Goal: Transaction & Acquisition: Purchase product/service

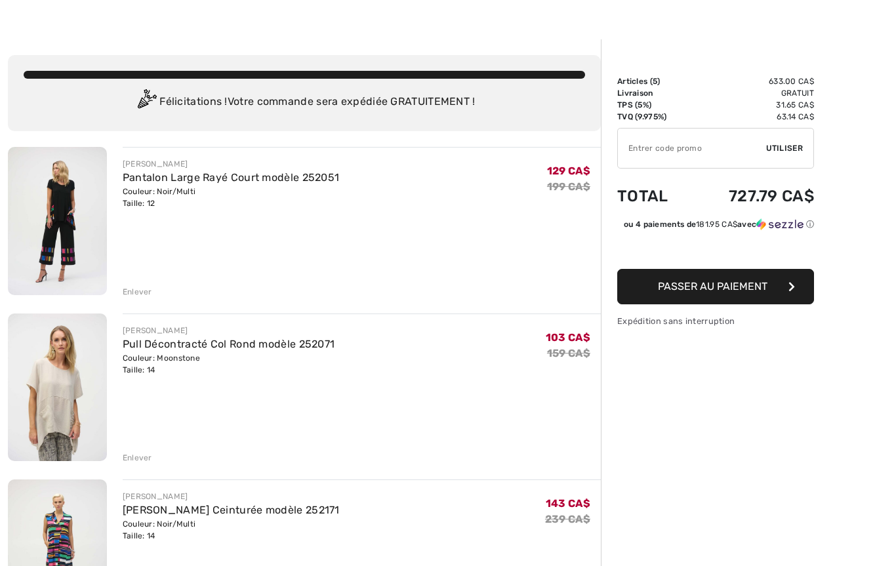
scroll to position [29, 0]
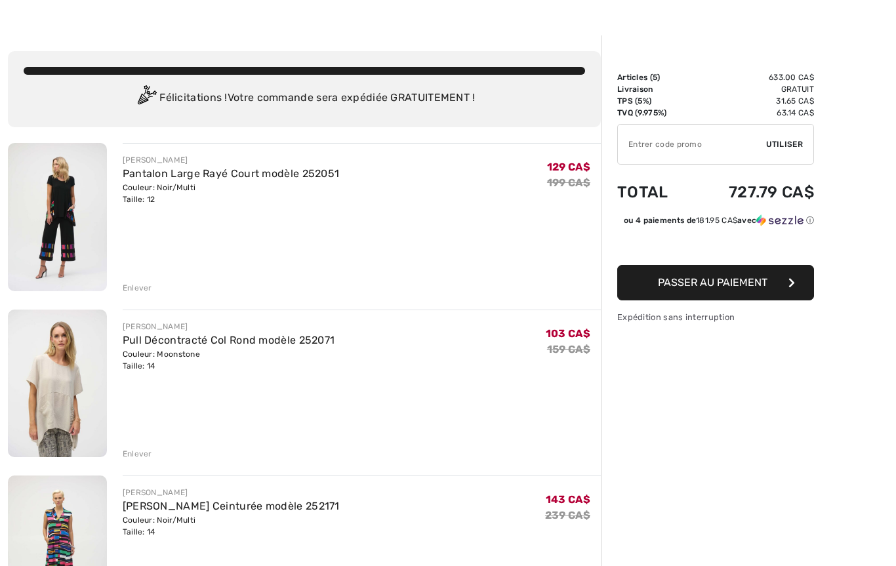
click at [144, 293] on div "Enlever" at bounding box center [138, 288] width 30 height 12
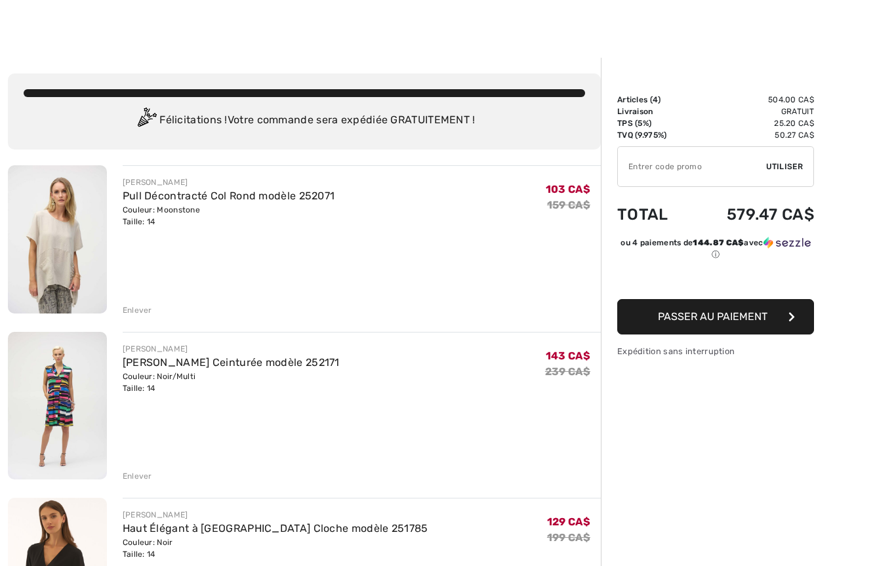
scroll to position [2, 0]
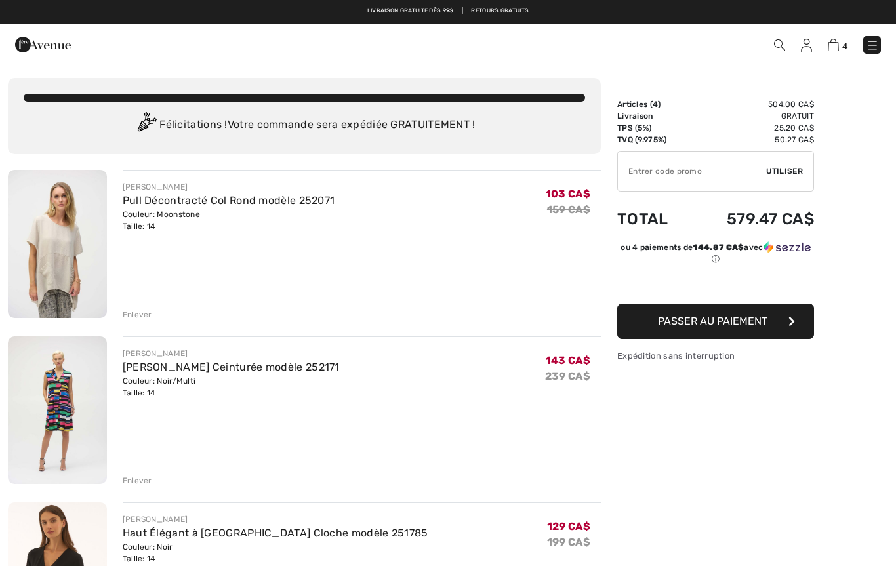
click at [139, 485] on div "Enlever" at bounding box center [138, 481] width 30 height 12
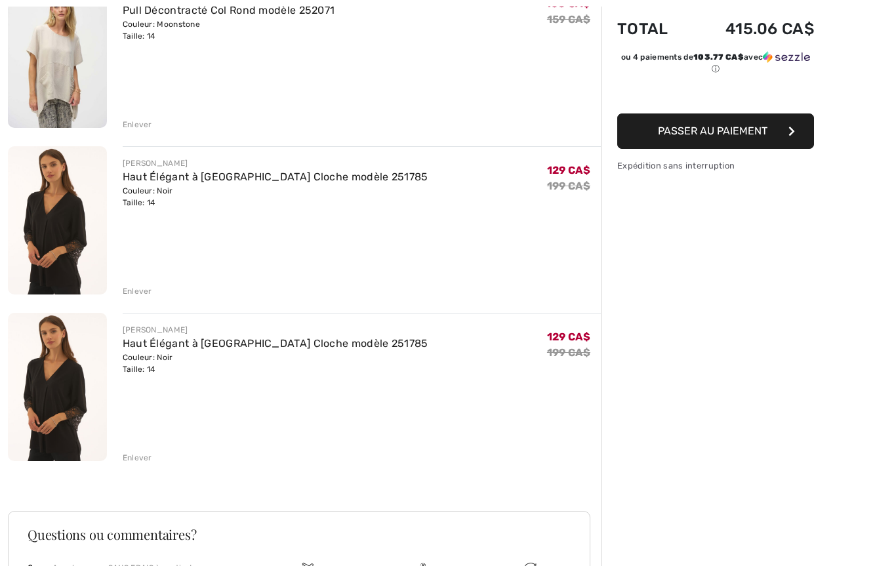
scroll to position [189, 0]
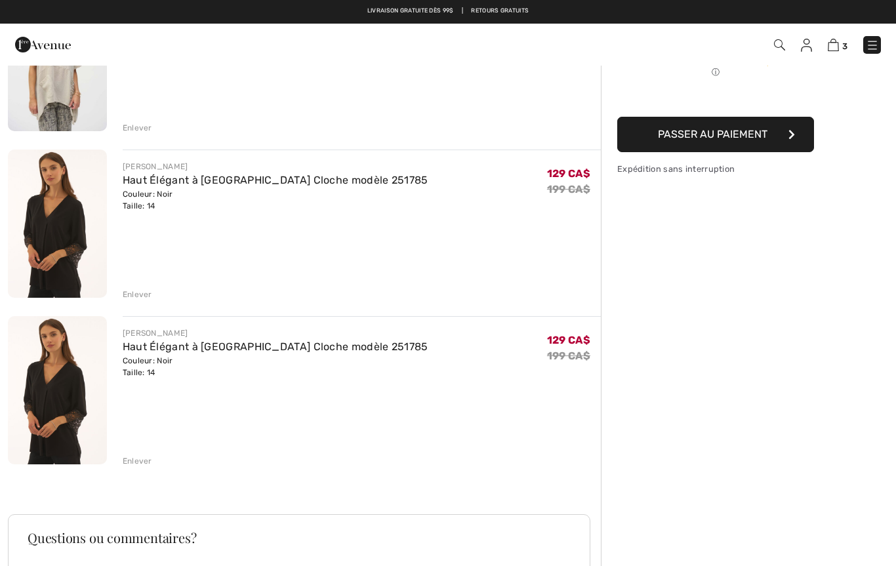
click at [146, 462] on div "Enlever" at bounding box center [138, 461] width 30 height 12
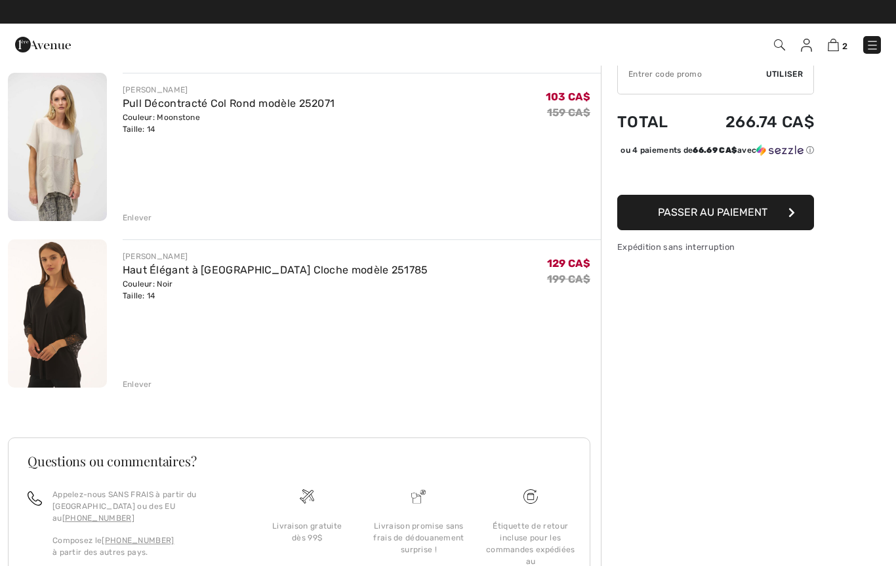
scroll to position [0, 0]
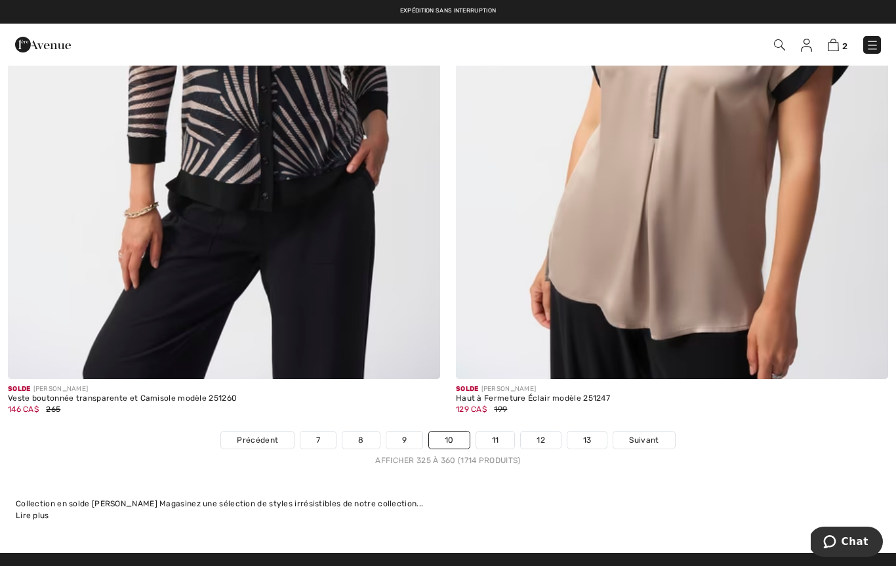
scroll to position [12733, 0]
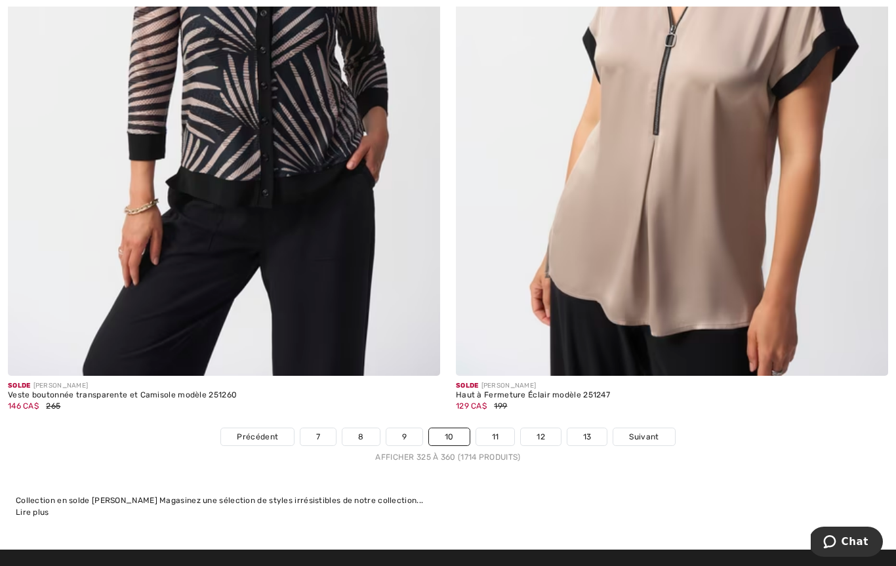
click at [497, 432] on link "11" at bounding box center [495, 436] width 39 height 17
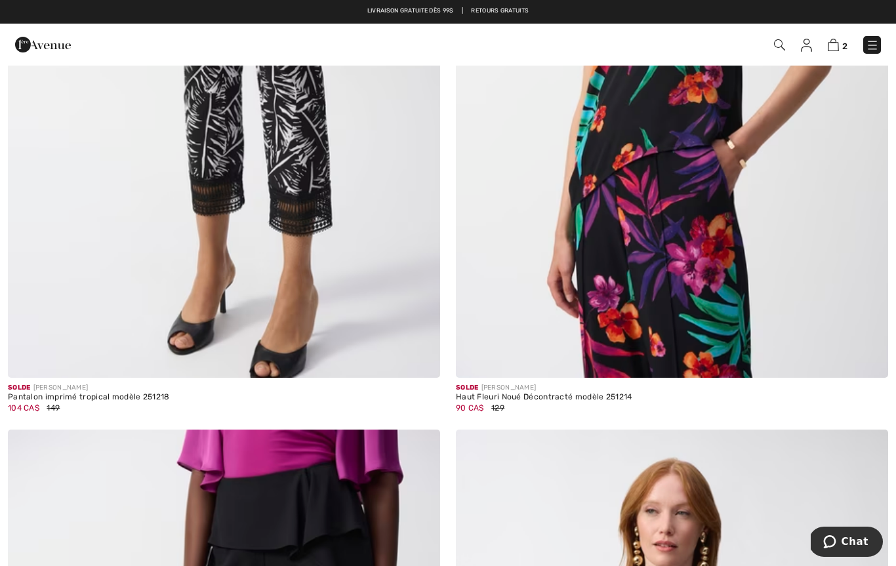
scroll to position [1224, 0]
click at [60, 336] on img at bounding box center [224, 54] width 432 height 649
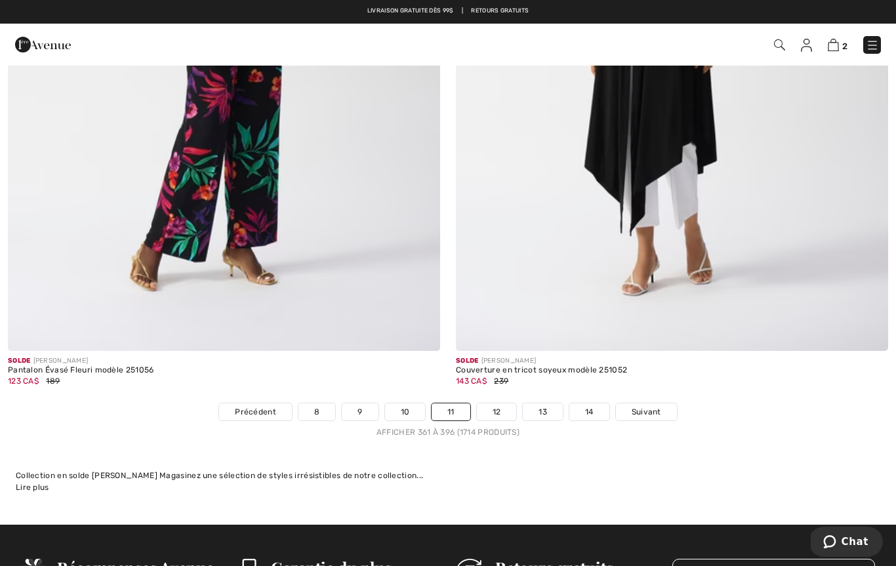
scroll to position [12843, 0]
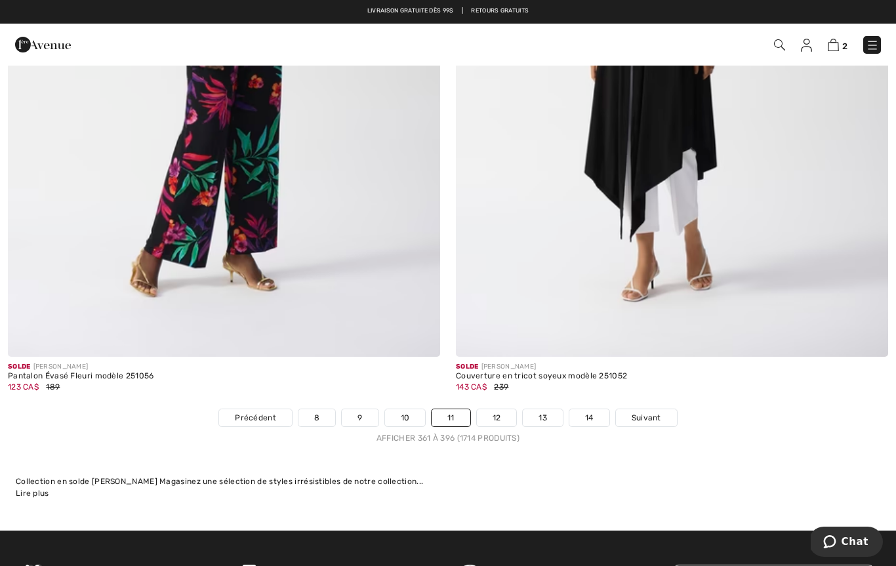
click at [500, 414] on link "12" at bounding box center [497, 417] width 40 height 17
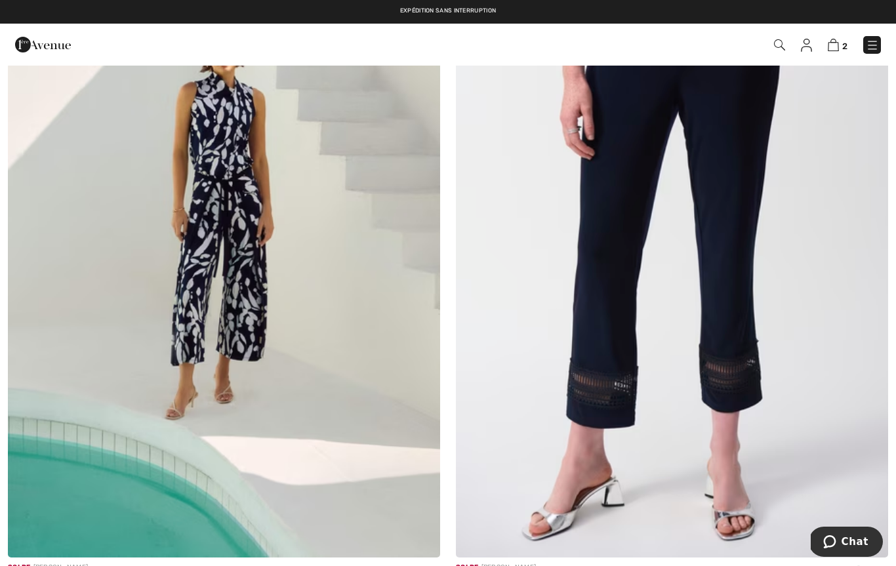
scroll to position [5376, 0]
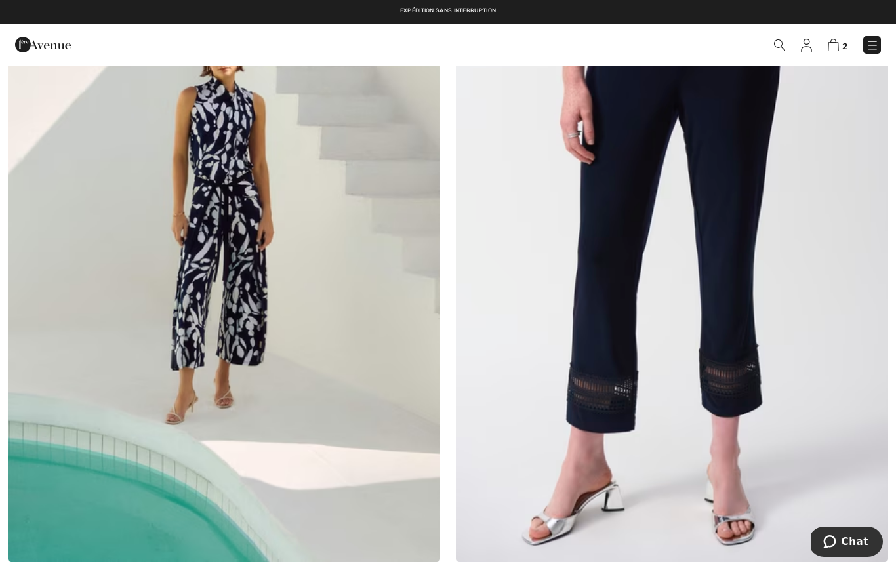
click at [148, 311] on img at bounding box center [224, 238] width 432 height 649
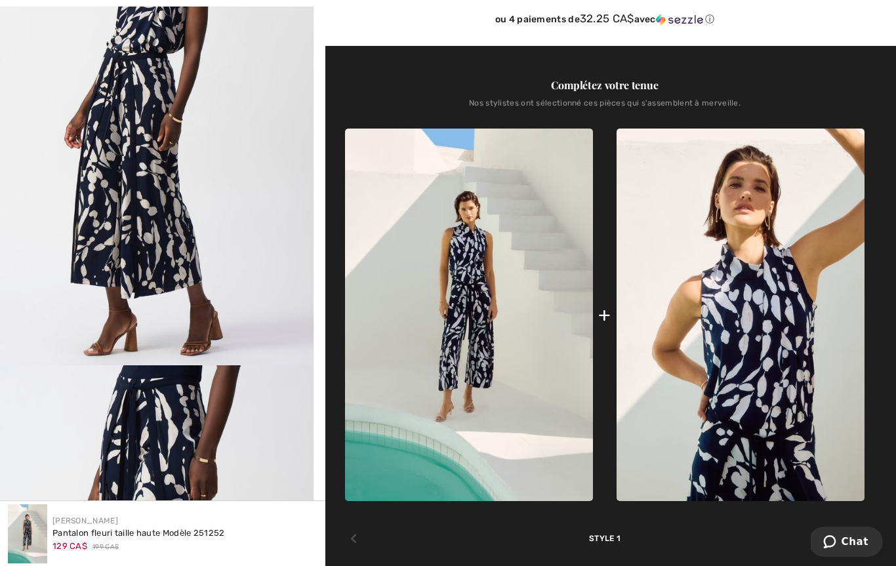
click at [489, 370] on img at bounding box center [469, 315] width 248 height 372
click at [487, 382] on img at bounding box center [469, 315] width 248 height 372
click at [517, 374] on img at bounding box center [469, 315] width 248 height 372
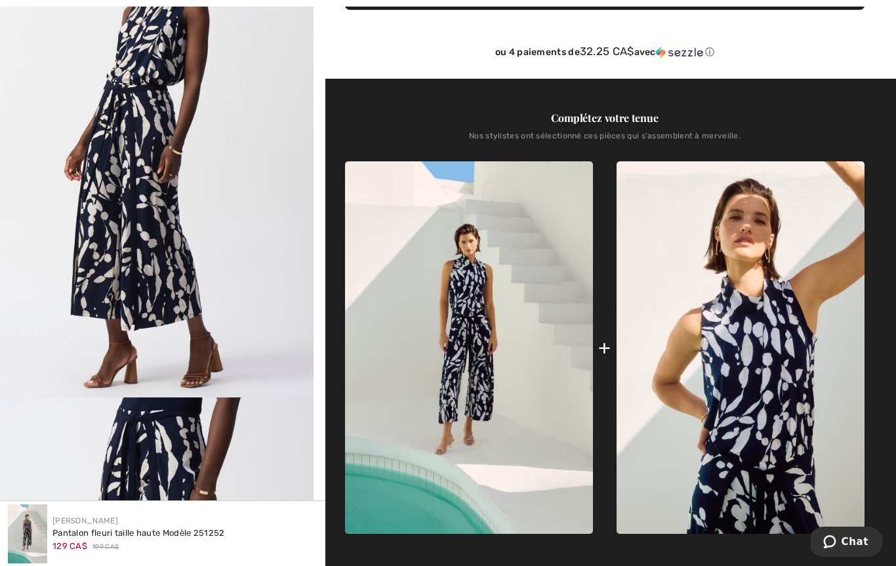
scroll to position [443, 0]
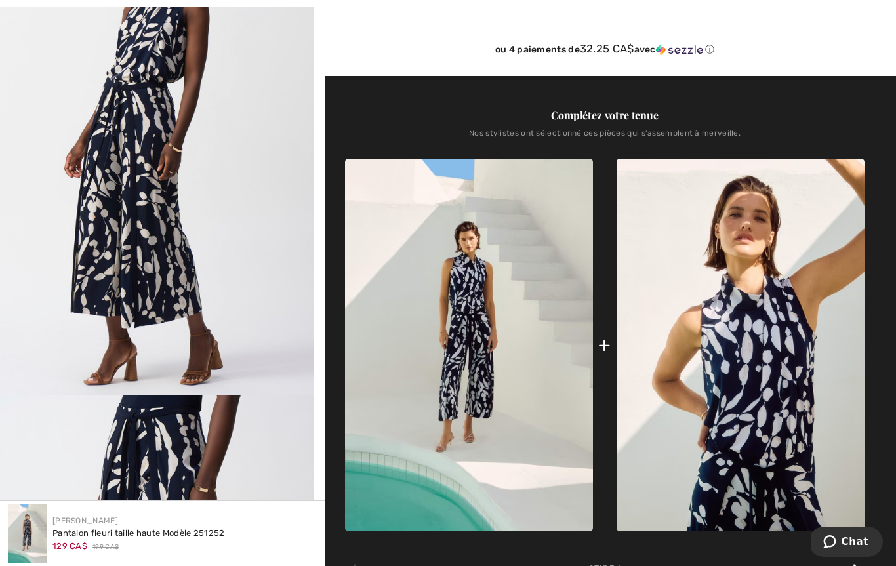
click at [774, 397] on img at bounding box center [740, 345] width 248 height 372
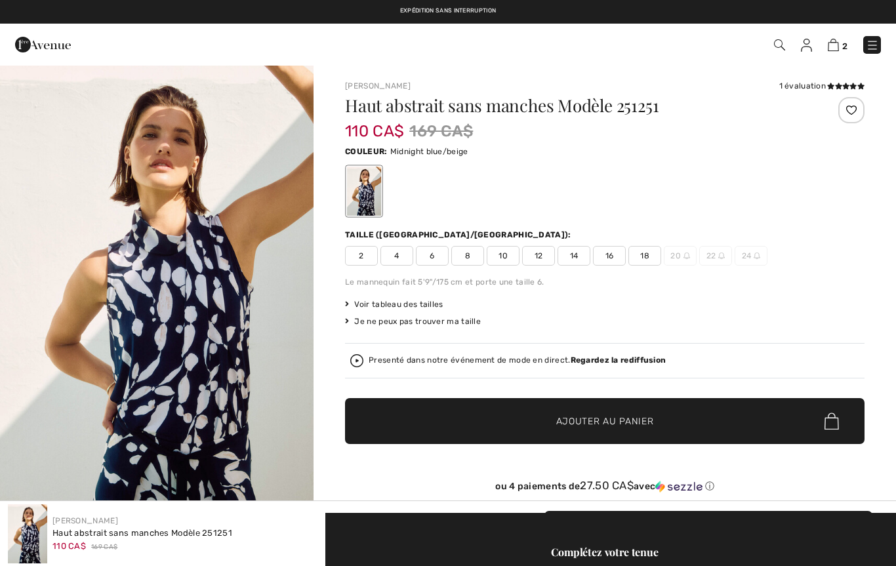
checkbox input "true"
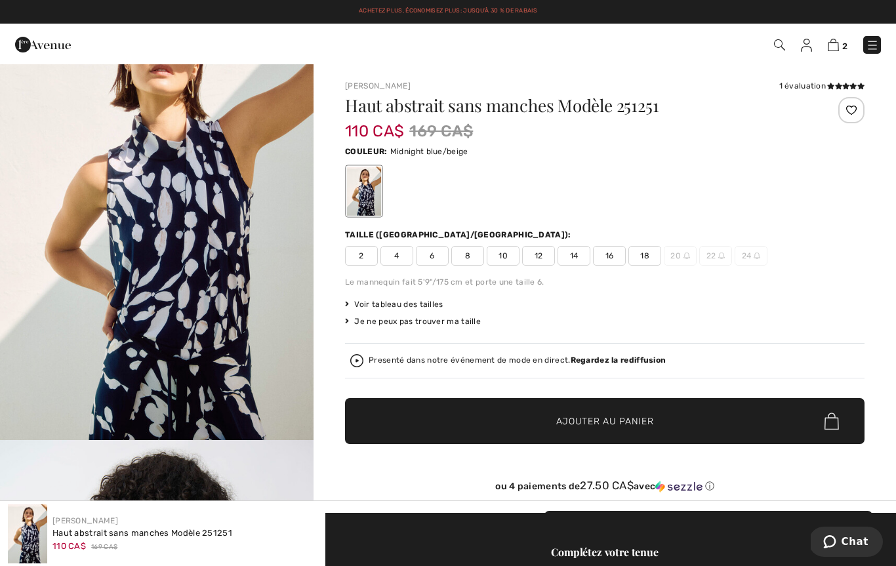
scroll to position [67, 0]
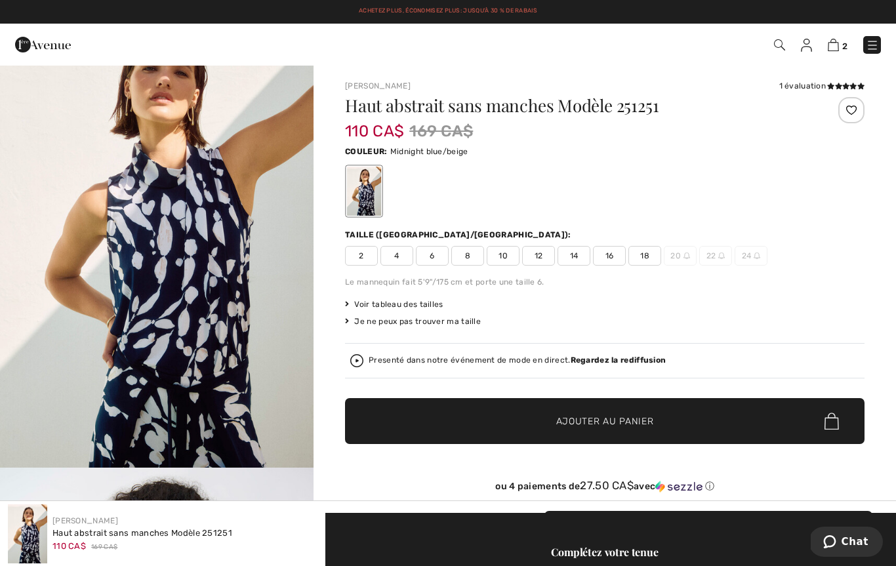
click at [578, 260] on span "14" at bounding box center [573, 256] width 33 height 20
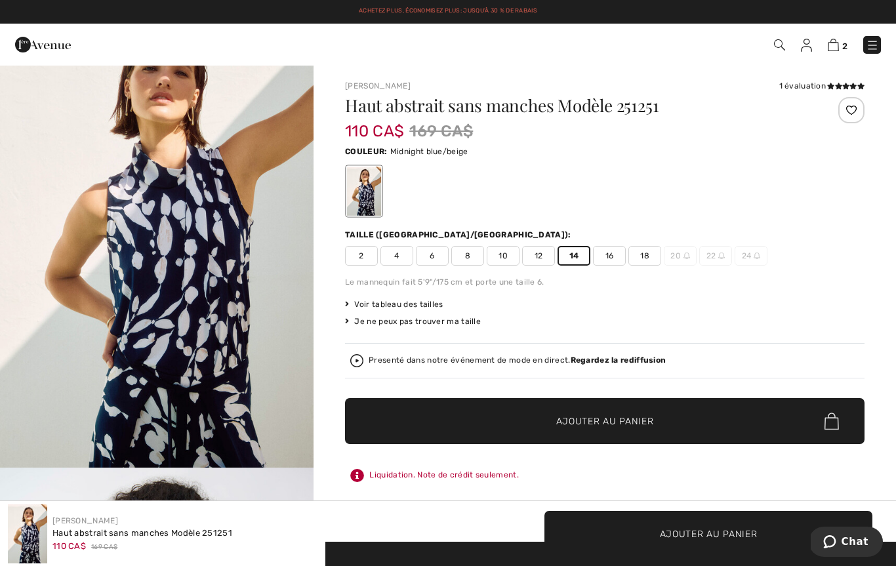
click at [597, 432] on span "✔ Ajouté au panier Ajouter au panier" at bounding box center [604, 421] width 519 height 46
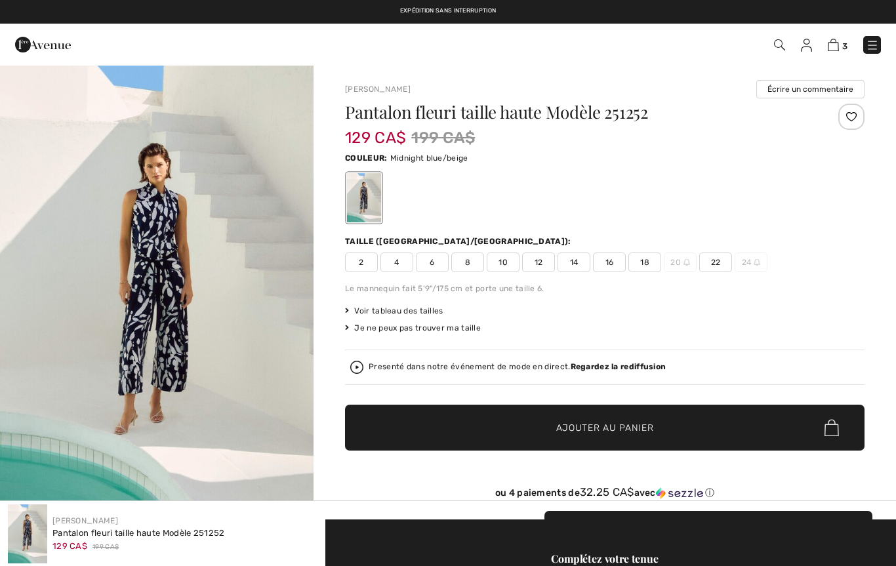
checkbox input "true"
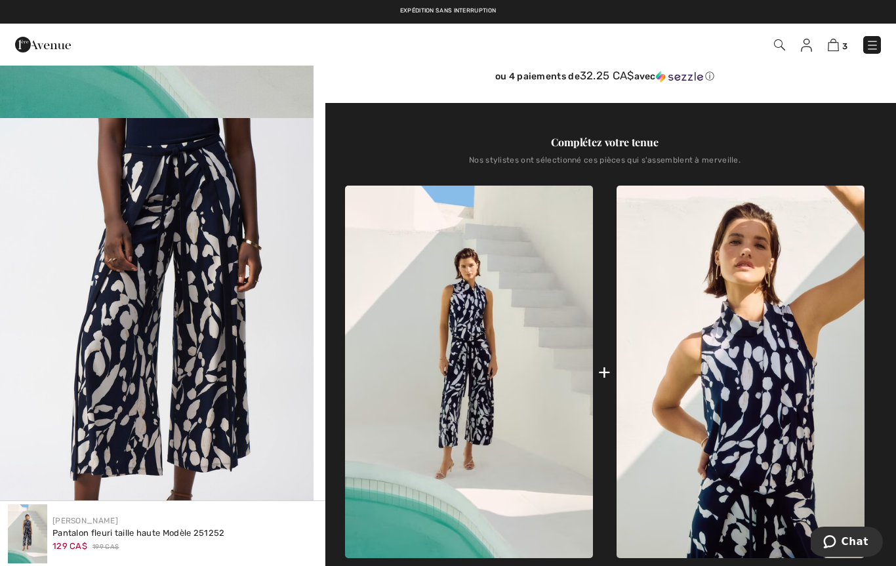
scroll to position [391, 0]
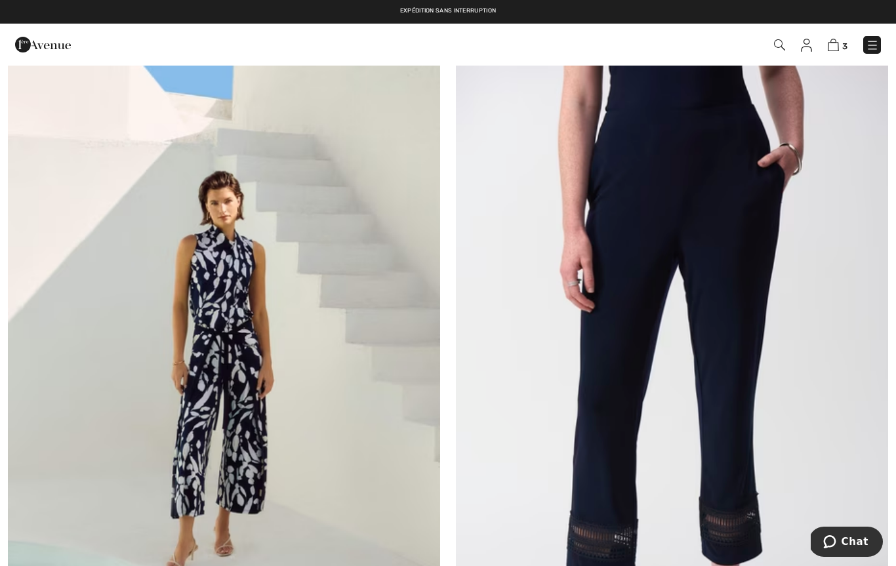
scroll to position [5322, 0]
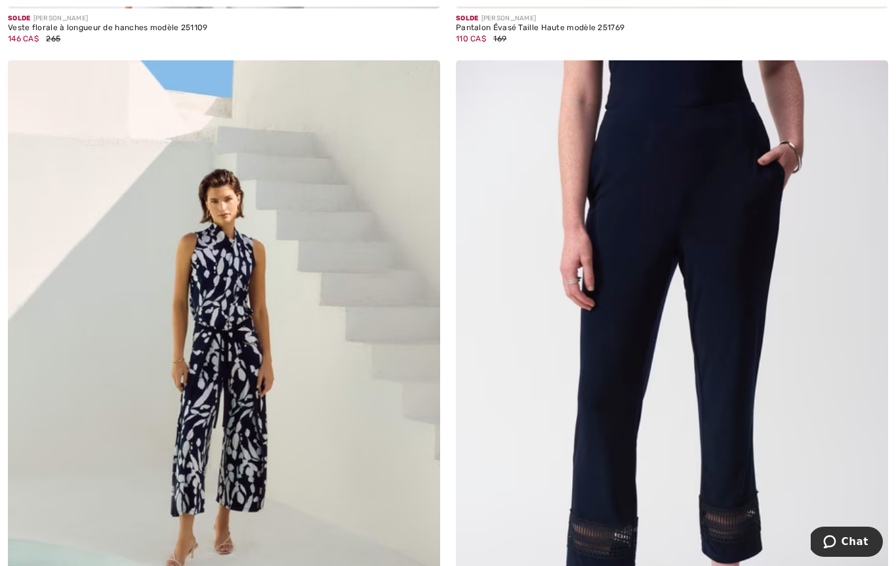
click at [698, 444] on img at bounding box center [672, 384] width 432 height 649
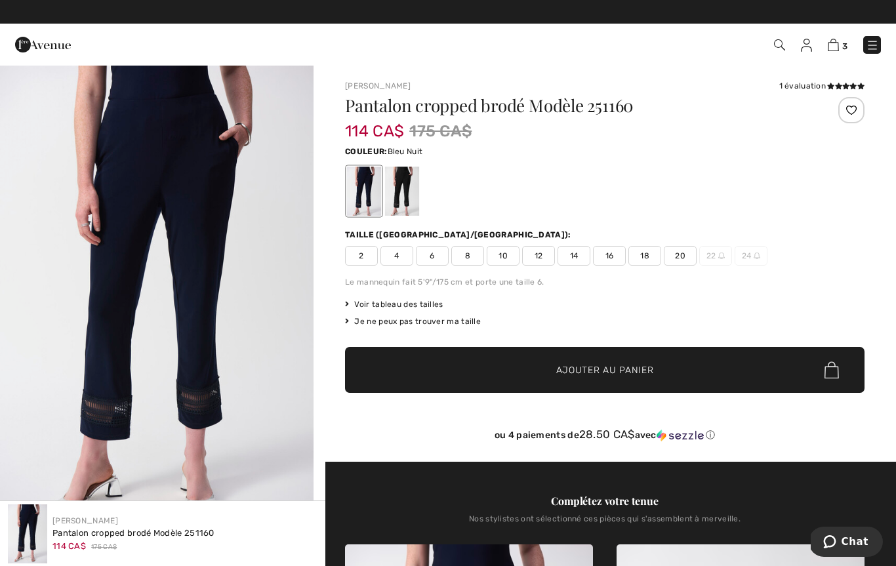
click at [580, 263] on span "14" at bounding box center [573, 256] width 33 height 20
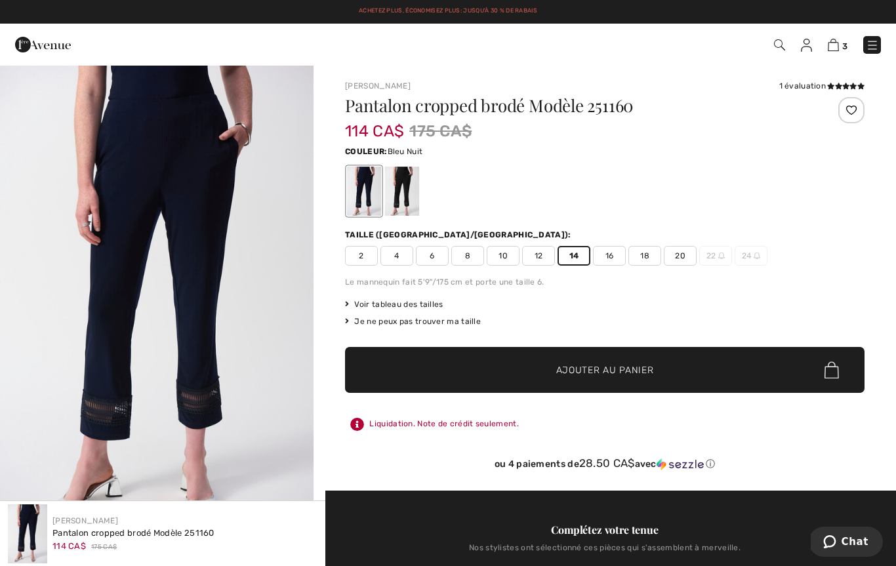
click at [606, 372] on span "Ajouter au panier" at bounding box center [605, 370] width 98 height 14
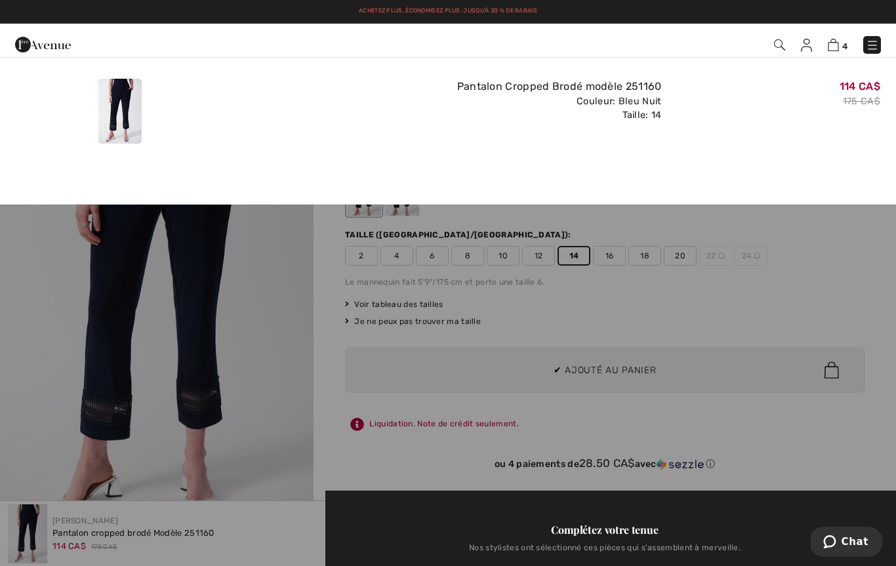
scroll to position [6, 0]
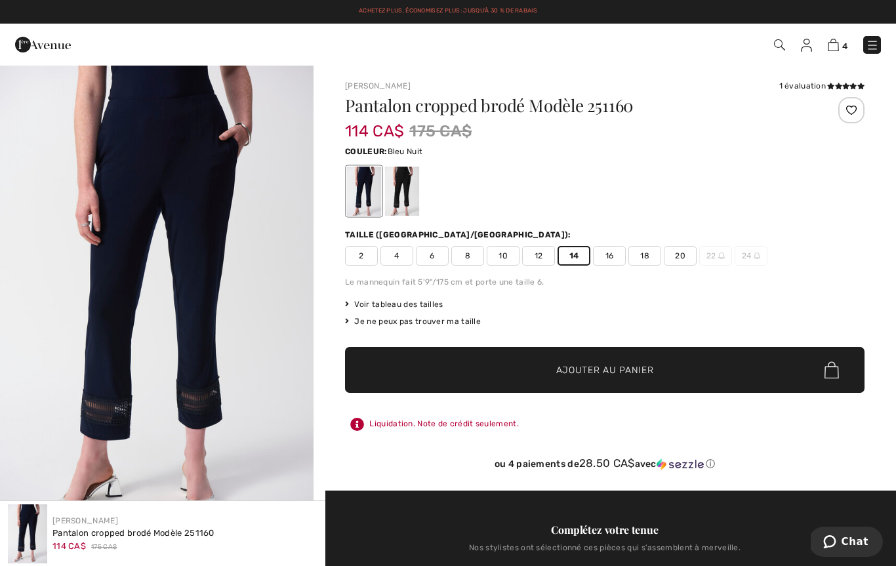
click at [661, 306] on div "Voir tableau des tailles" at bounding box center [604, 304] width 519 height 12
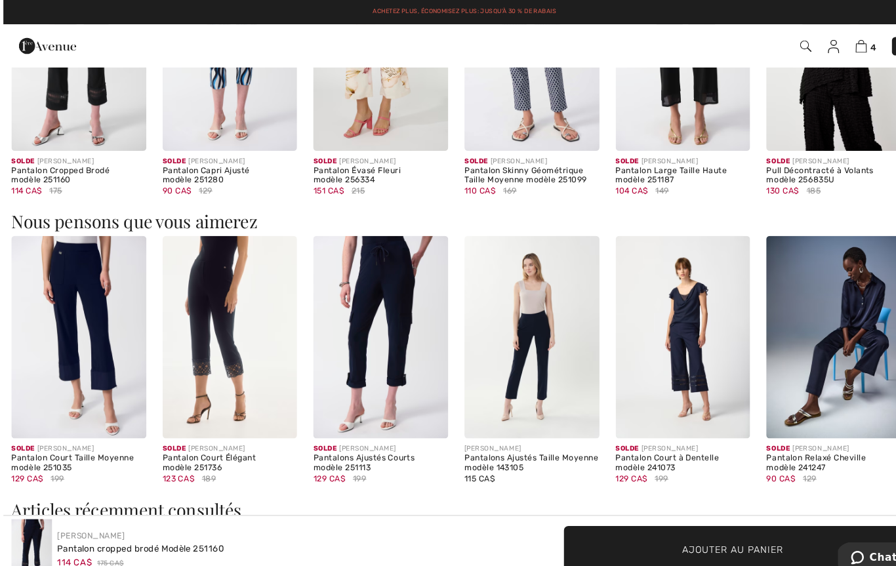
scroll to position [1415, 0]
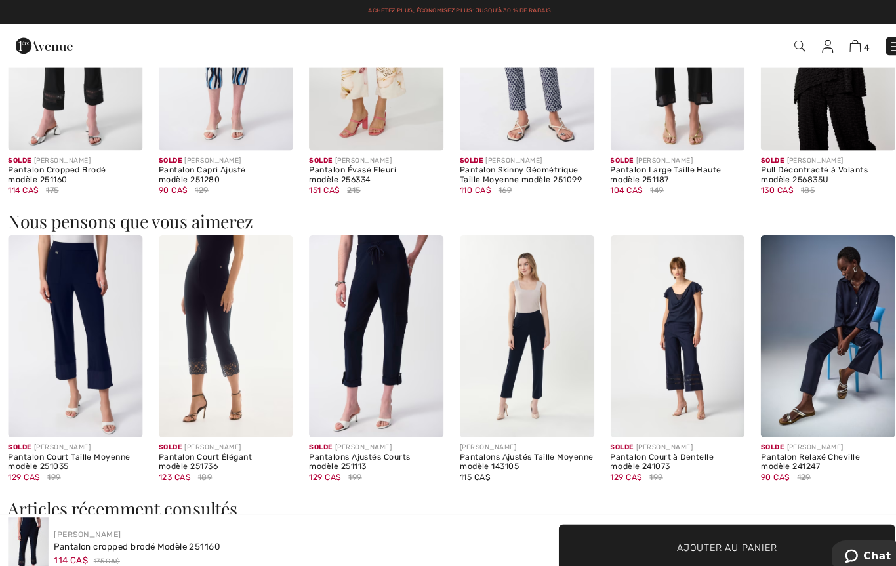
click at [209, 367] on img at bounding box center [220, 328] width 131 height 196
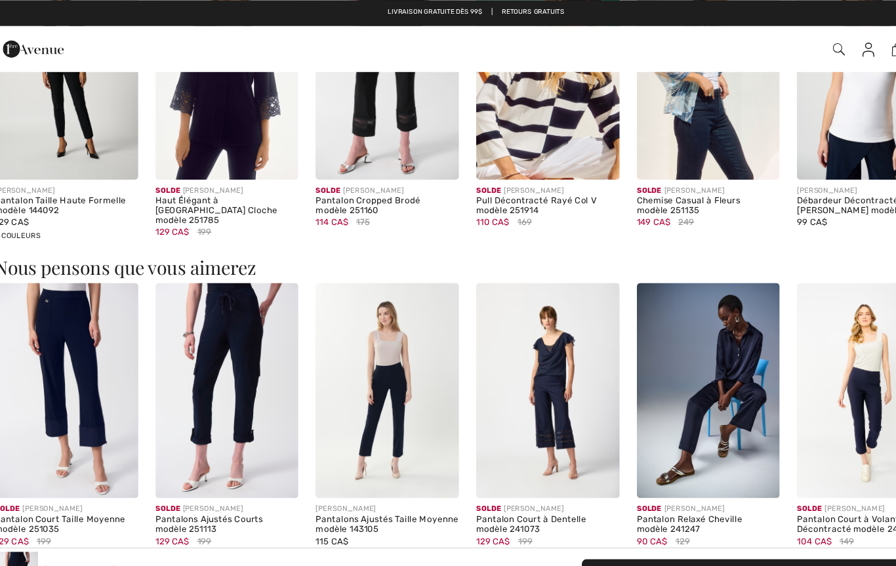
scroll to position [1369, 0]
click at [319, 393] on img at bounding box center [366, 356] width 131 height 196
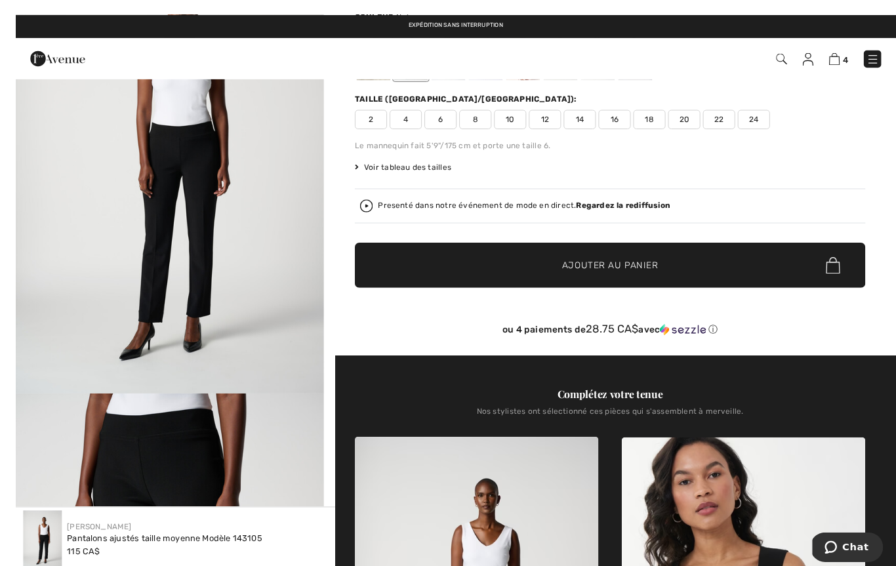
scroll to position [47, 0]
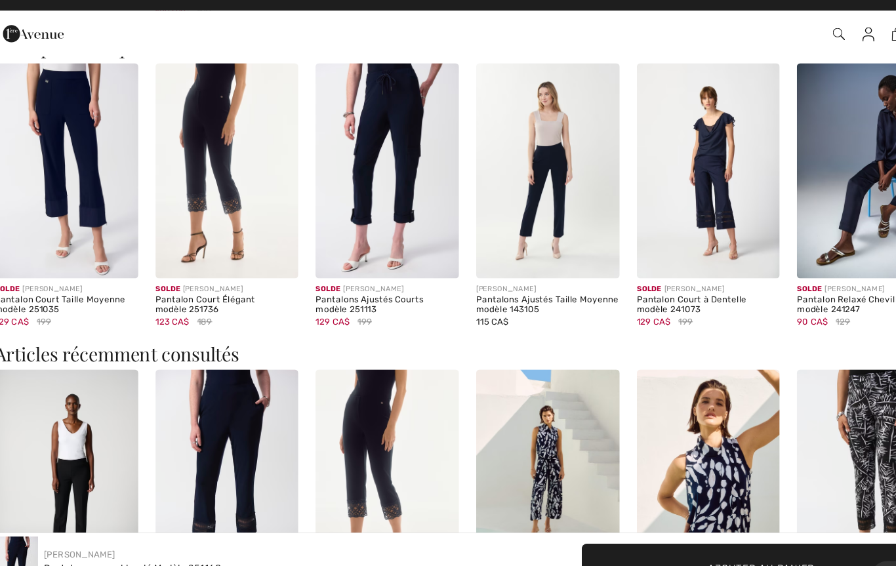
scroll to position [1525, 0]
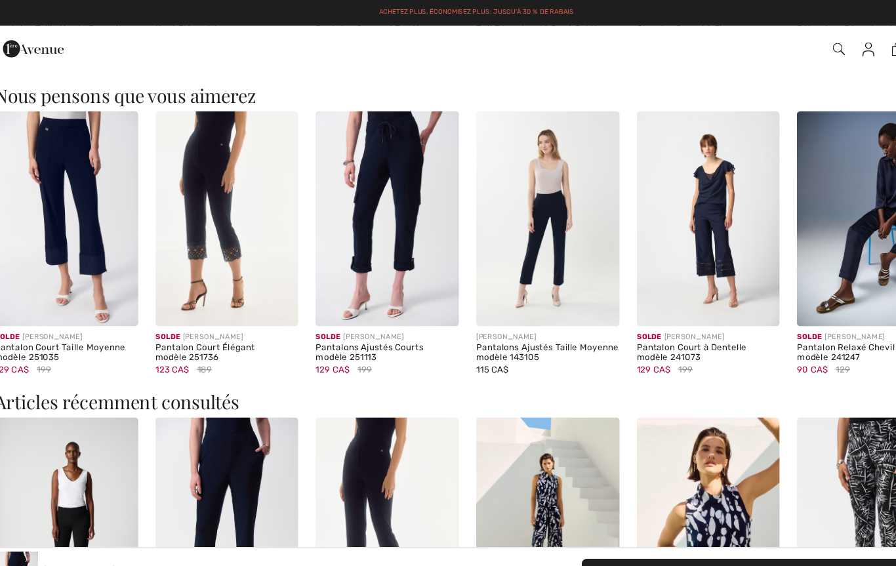
click at [163, 246] on img at bounding box center [220, 200] width 131 height 196
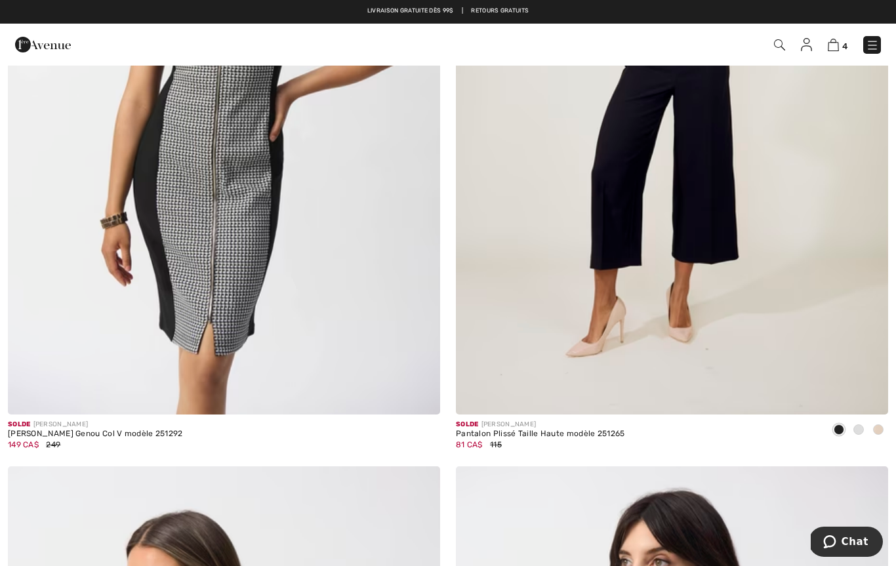
scroll to position [6850, 0]
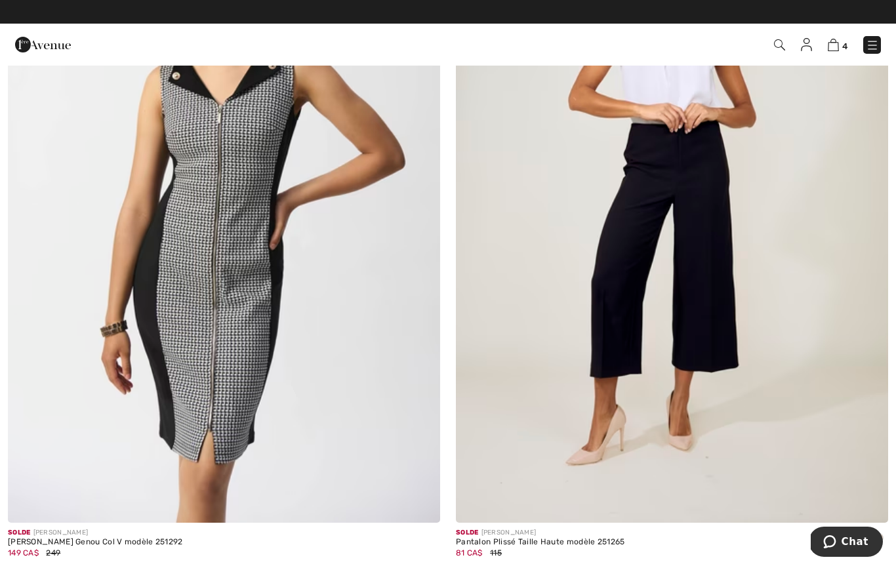
click at [588, 291] on img at bounding box center [672, 199] width 432 height 649
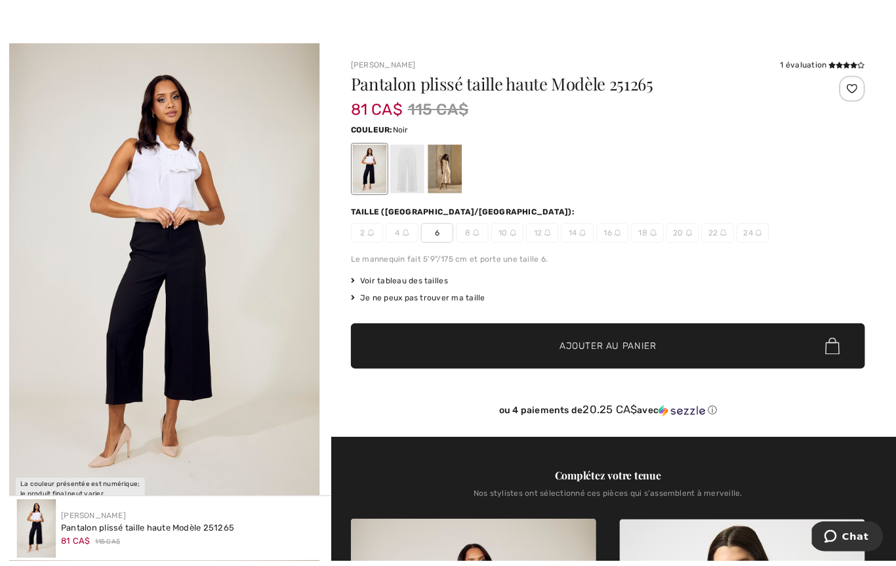
scroll to position [7, 0]
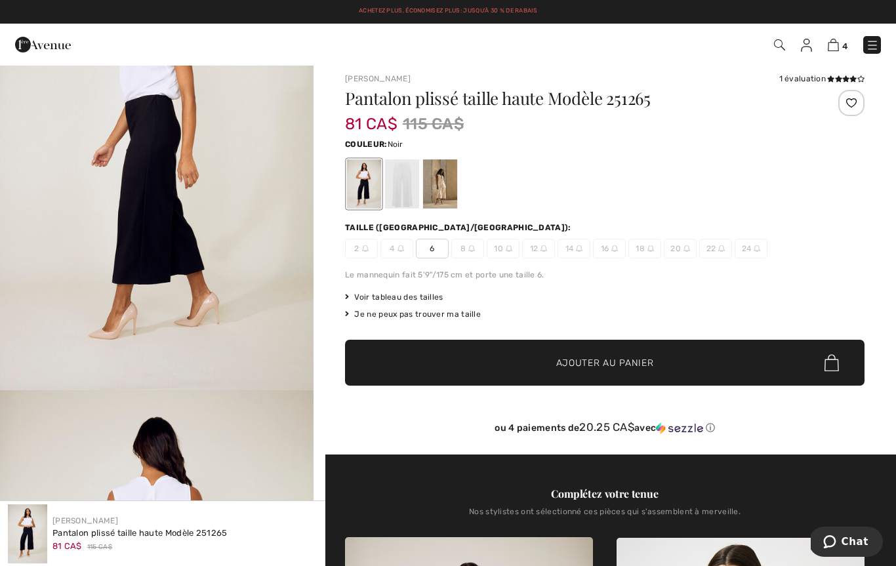
click at [590, 199] on div at bounding box center [604, 184] width 519 height 54
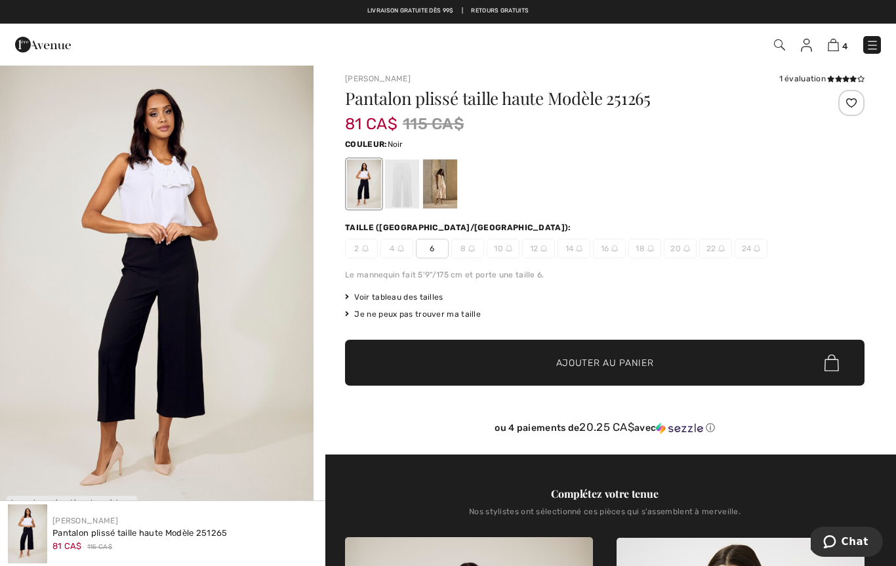
scroll to position [0, 0]
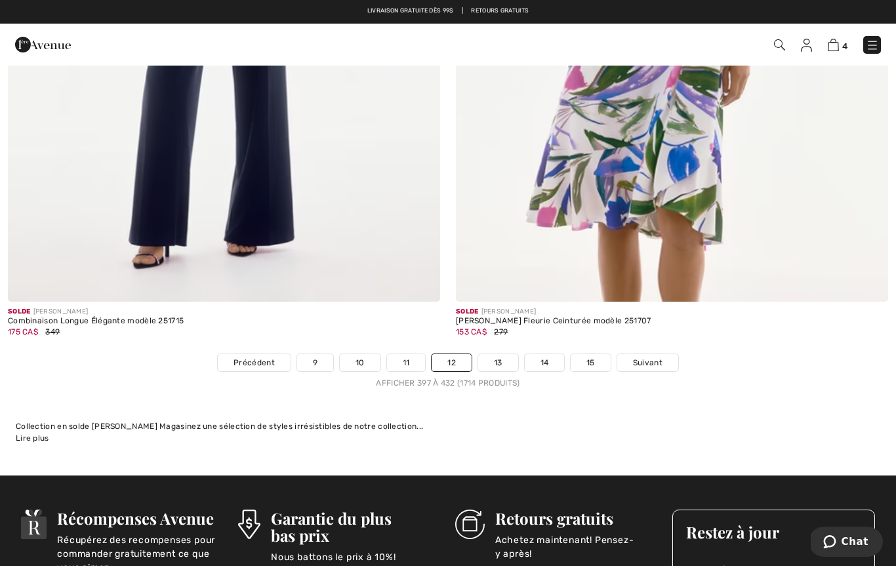
scroll to position [12806, 0]
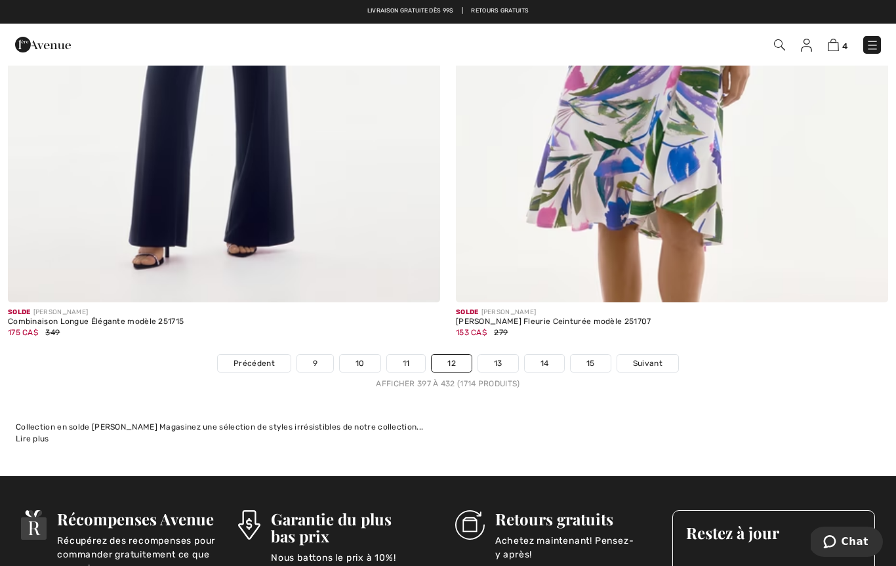
click at [502, 361] on link "13" at bounding box center [498, 363] width 40 height 17
click at [505, 358] on link "13" at bounding box center [498, 363] width 40 height 17
click at [499, 357] on link "13" at bounding box center [498, 363] width 40 height 17
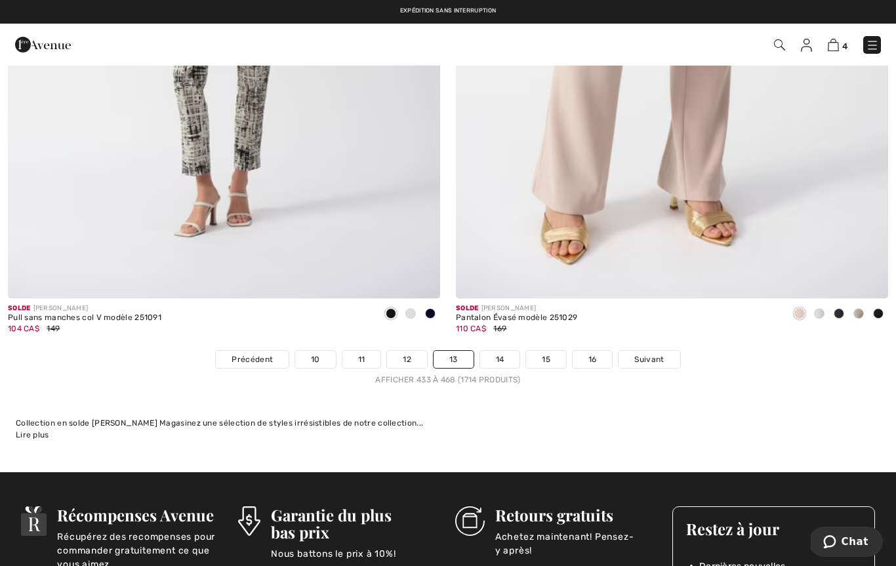
scroll to position [12808, 0]
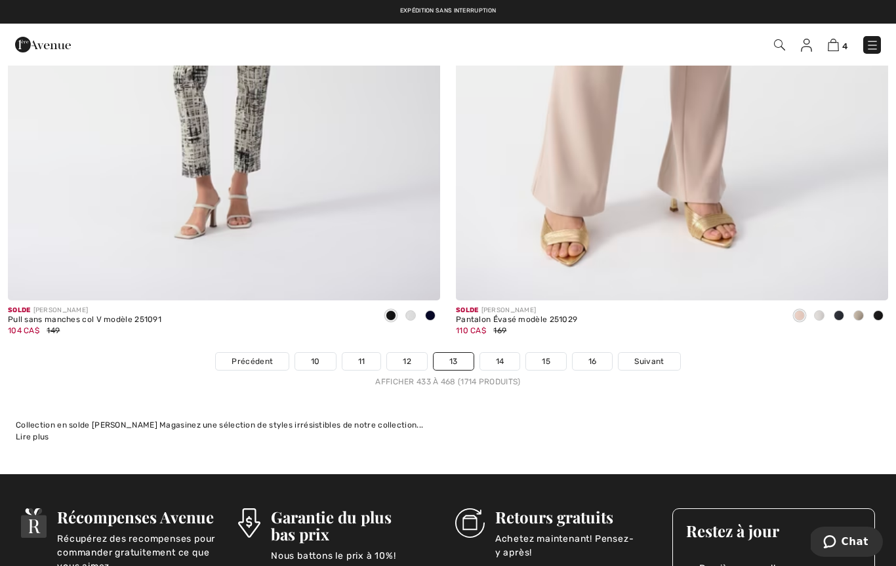
click at [508, 358] on link "14" at bounding box center [500, 361] width 40 height 17
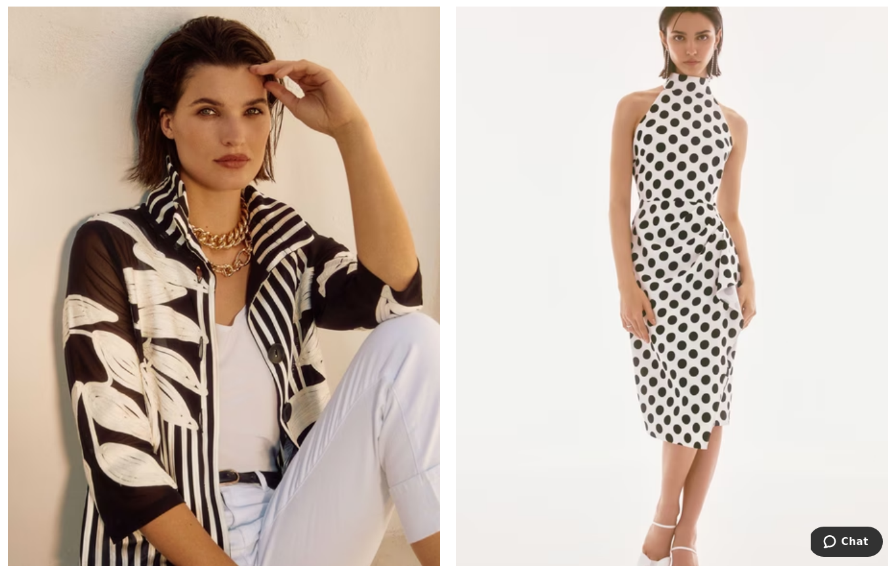
scroll to position [974, 0]
click at [347, 441] on img at bounding box center [224, 304] width 432 height 649
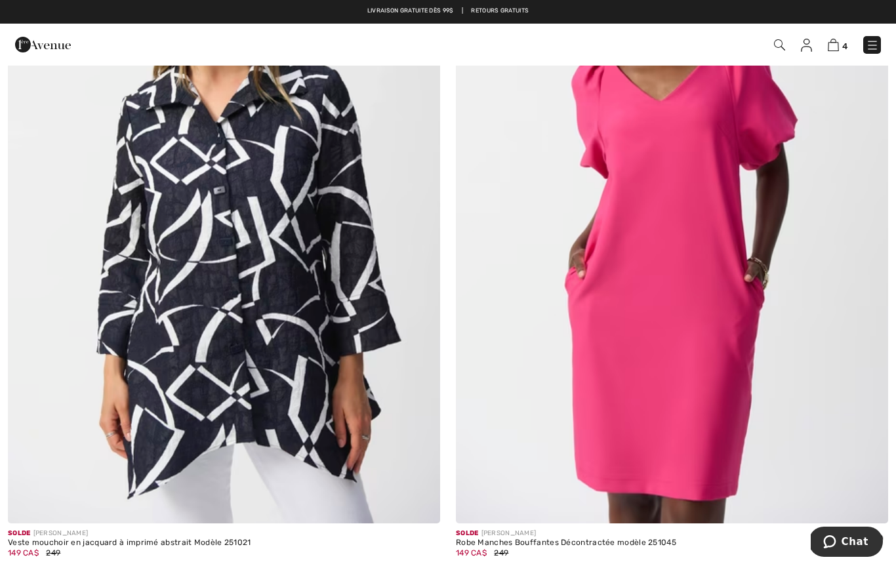
scroll to position [9145, 0]
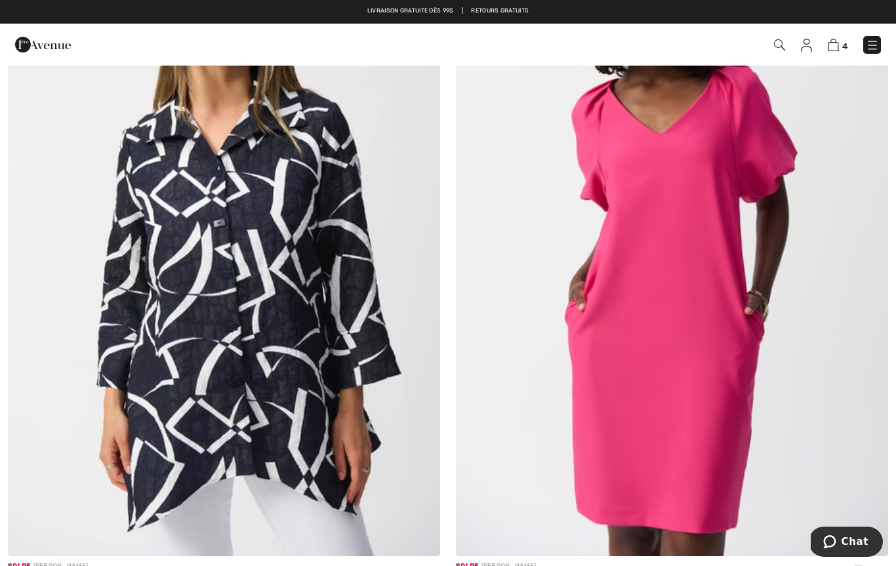
click at [130, 411] on img at bounding box center [224, 232] width 432 height 649
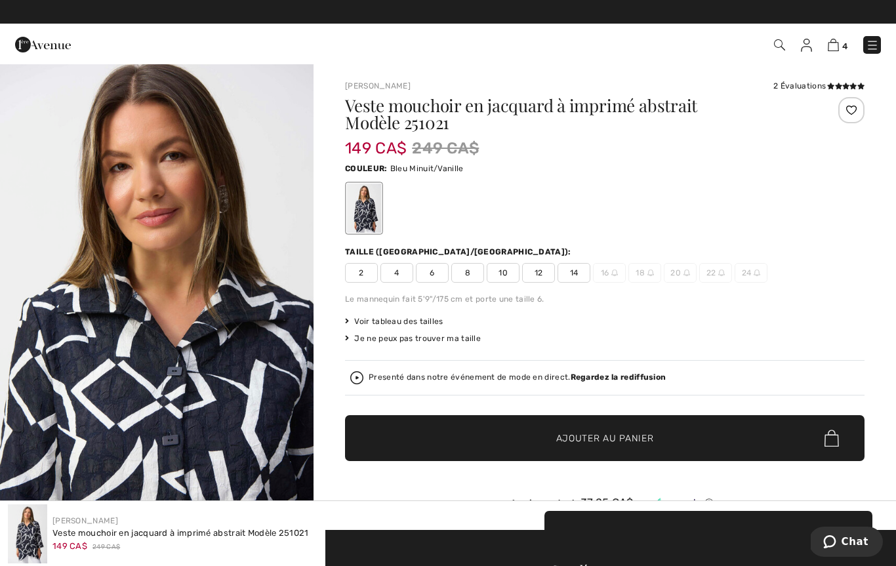
scroll to position [1422, 0]
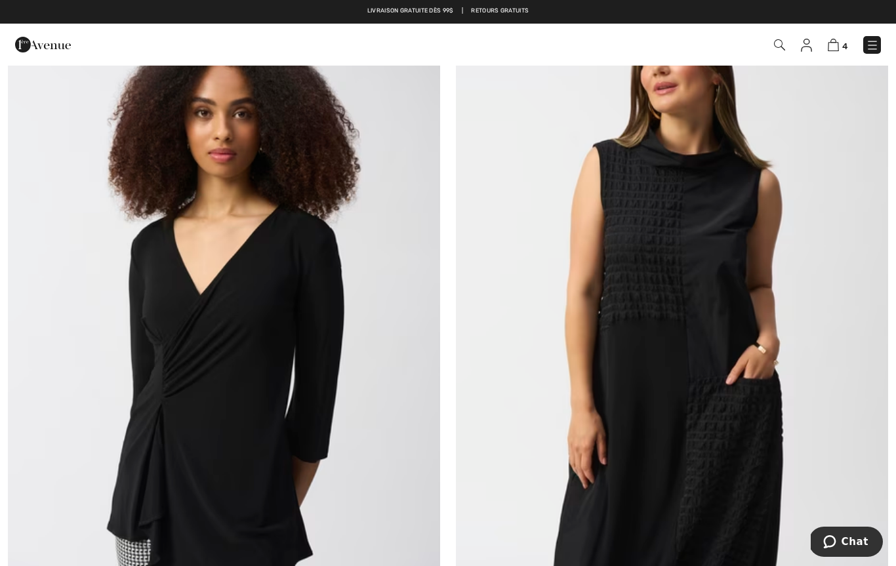
scroll to position [9664, 0]
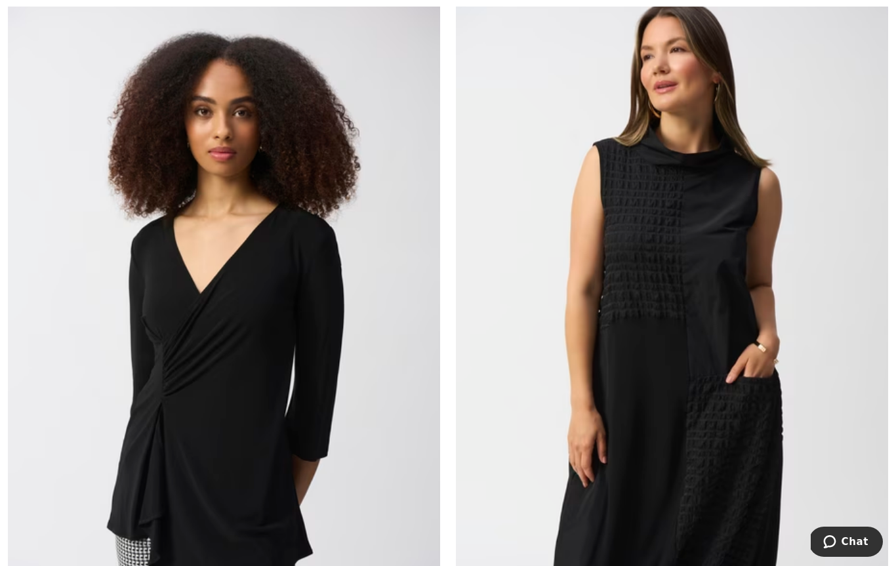
click at [656, 395] on img at bounding box center [672, 320] width 432 height 649
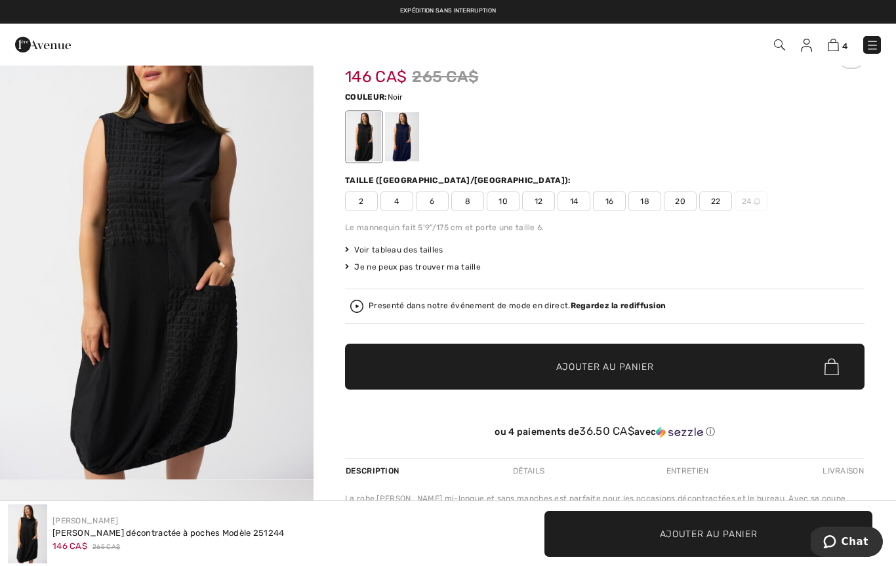
scroll to position [40, 0]
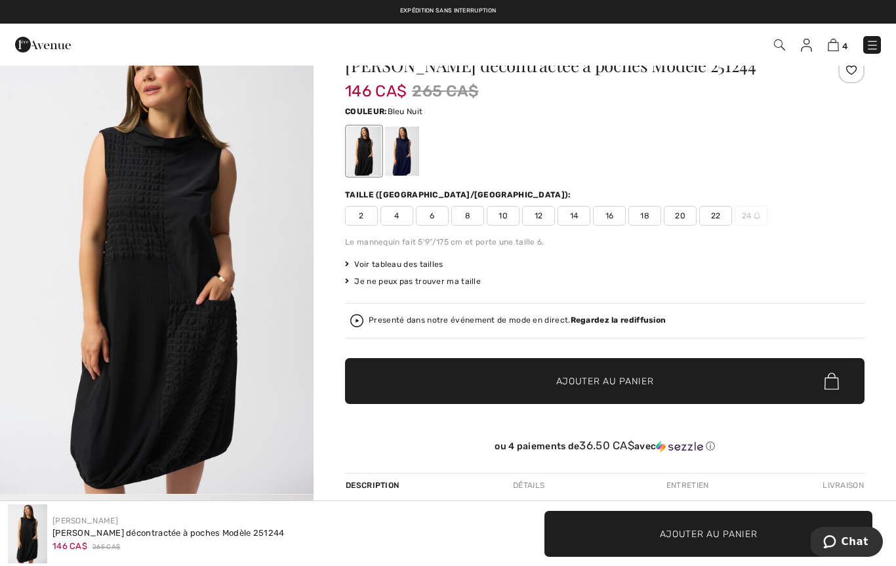
click at [399, 150] on div at bounding box center [402, 151] width 34 height 49
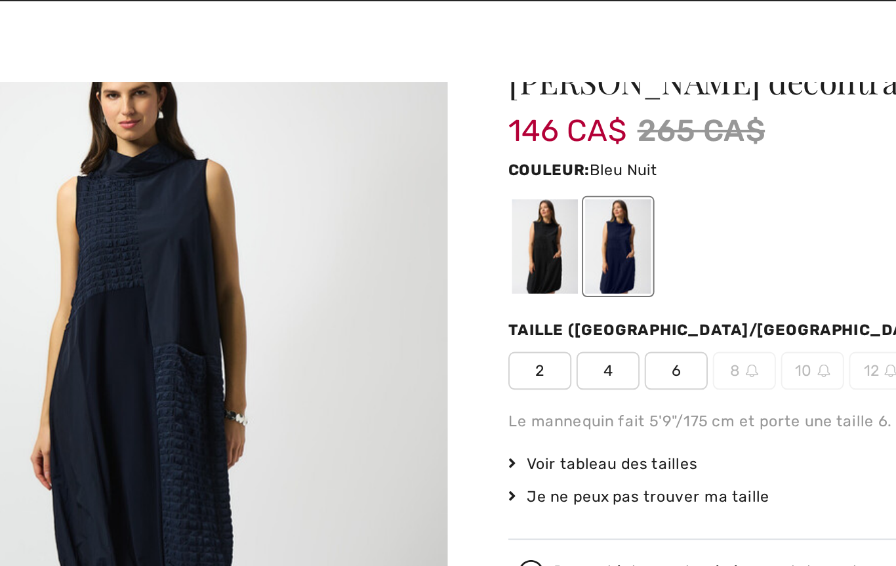
scroll to position [4, 0]
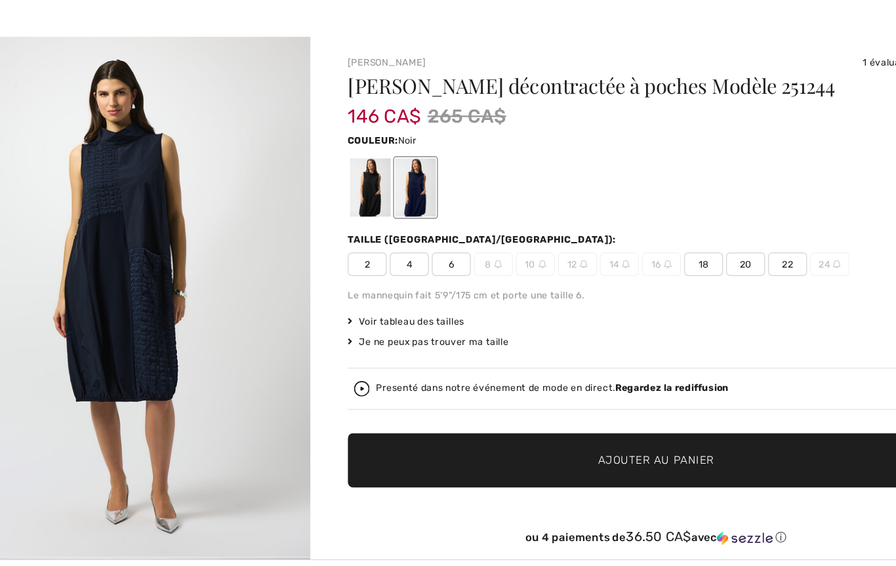
click at [347, 163] on div at bounding box center [364, 187] width 34 height 49
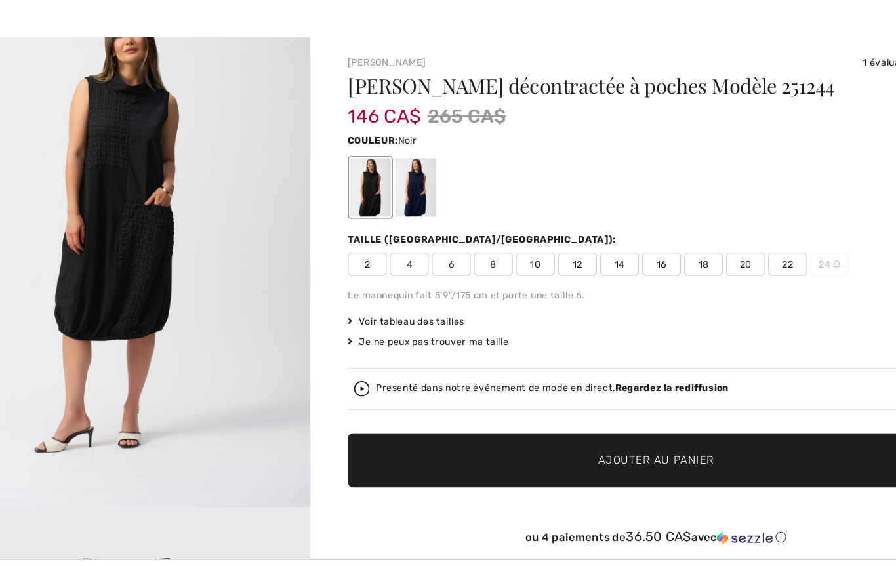
scroll to position [1485, 0]
click at [557, 242] on span "14" at bounding box center [573, 252] width 33 height 20
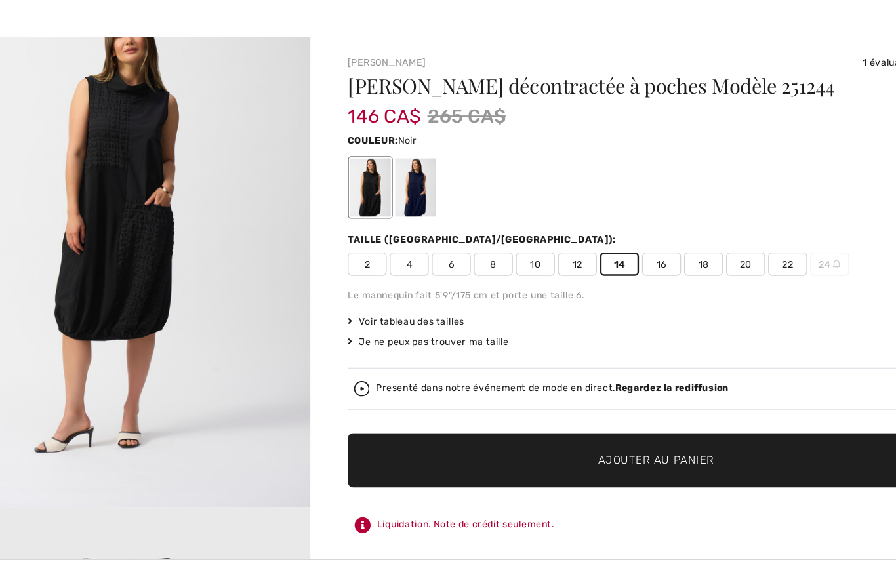
click at [522, 242] on span "12" at bounding box center [538, 252] width 33 height 20
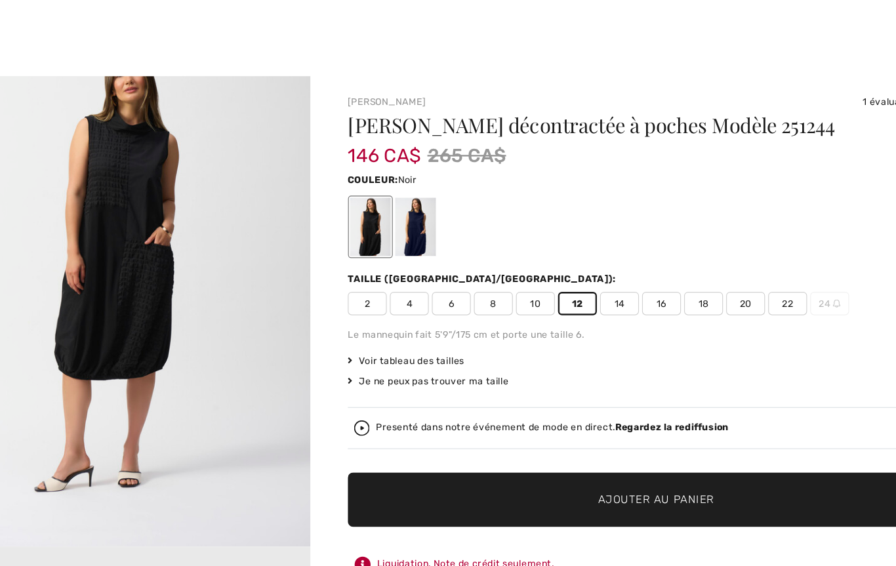
scroll to position [0, 0]
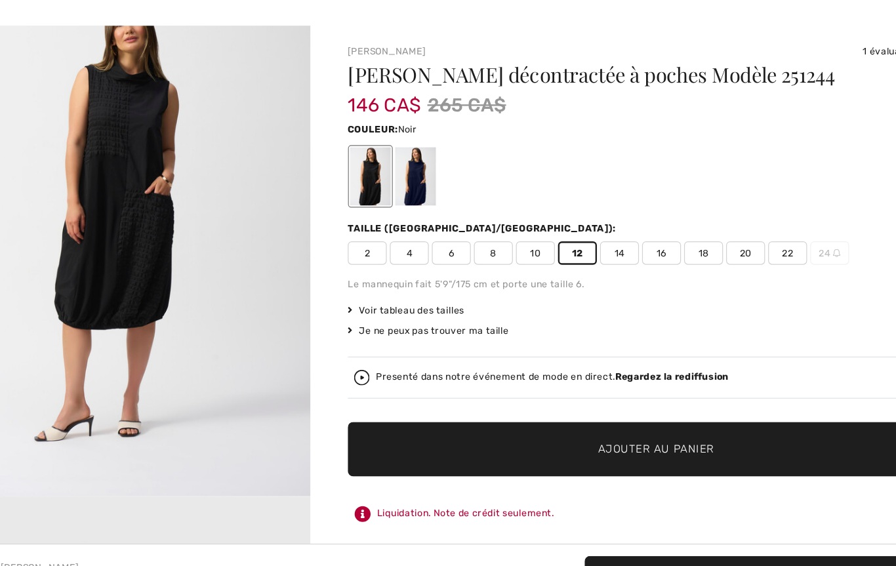
click at [557, 246] on span "14" at bounding box center [573, 256] width 33 height 20
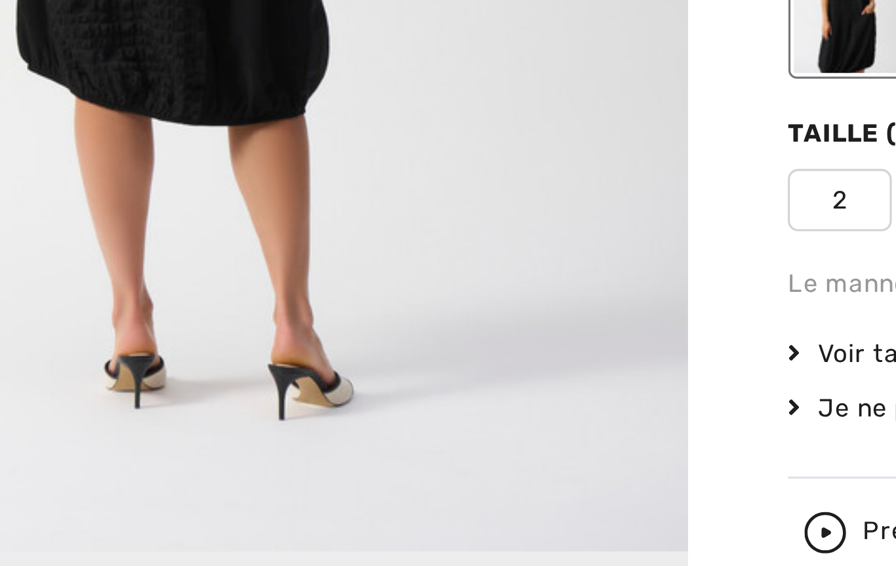
scroll to position [638, 0]
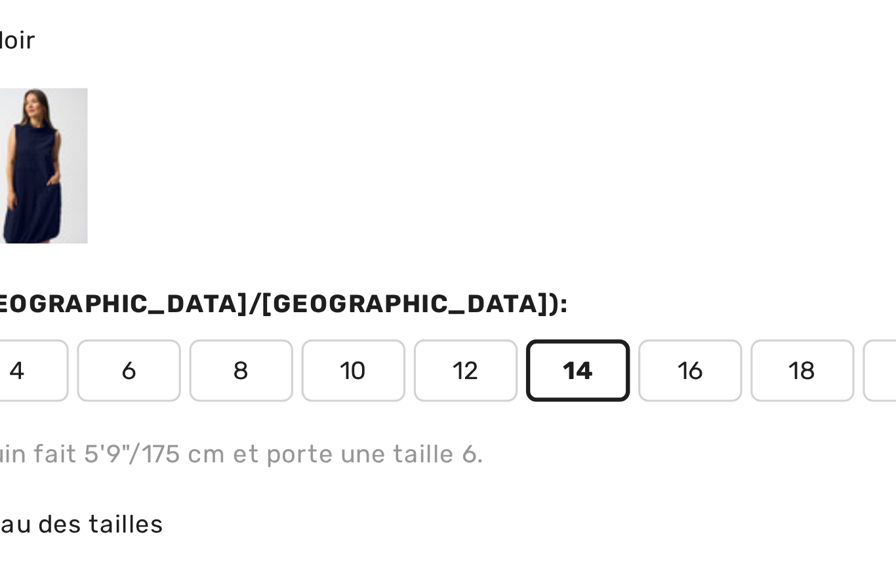
click at [557, 246] on span "14" at bounding box center [573, 256] width 33 height 20
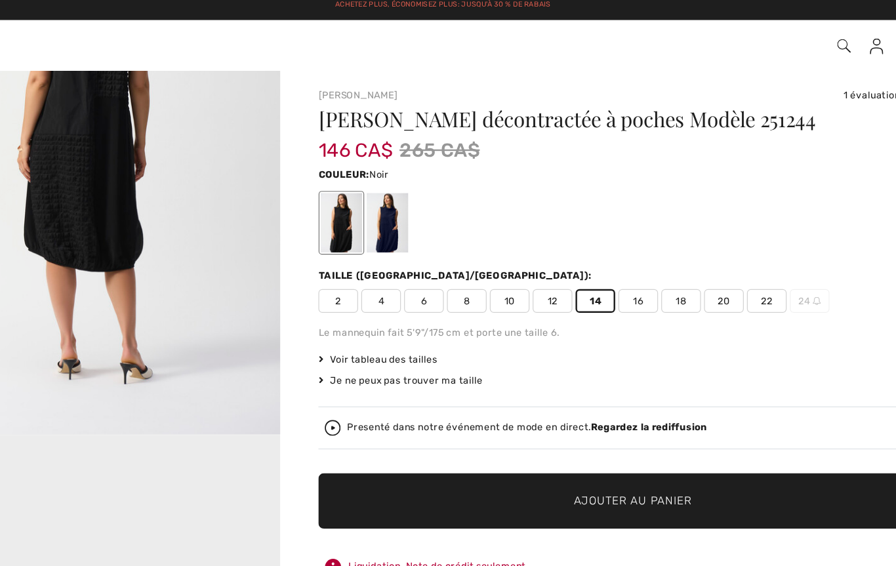
scroll to position [0, 0]
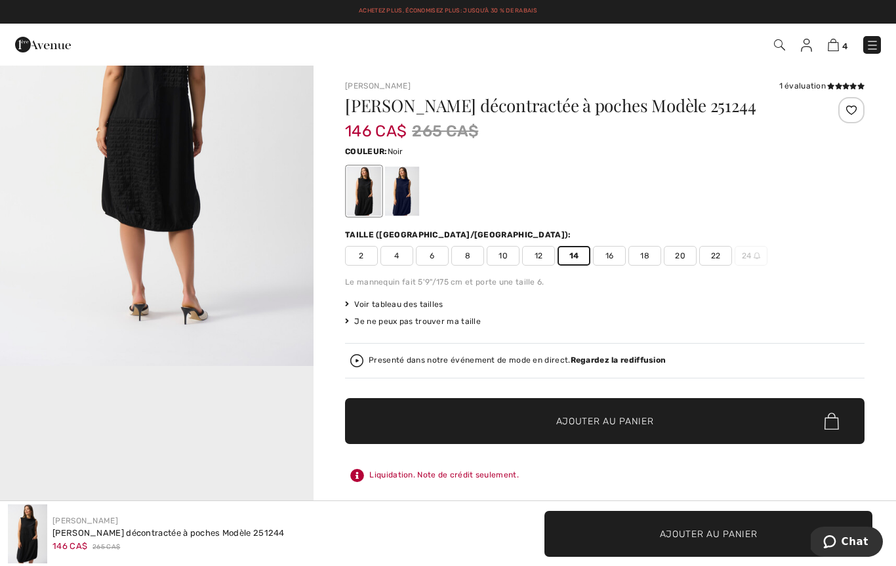
click at [597, 428] on span "Ajouter au panier" at bounding box center [605, 421] width 98 height 14
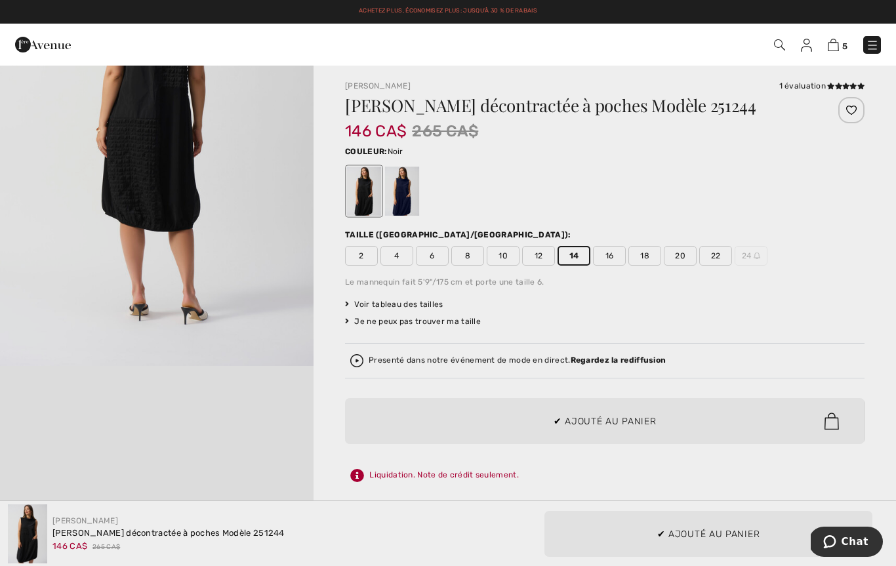
click at [585, 419] on div at bounding box center [448, 283] width 896 height 566
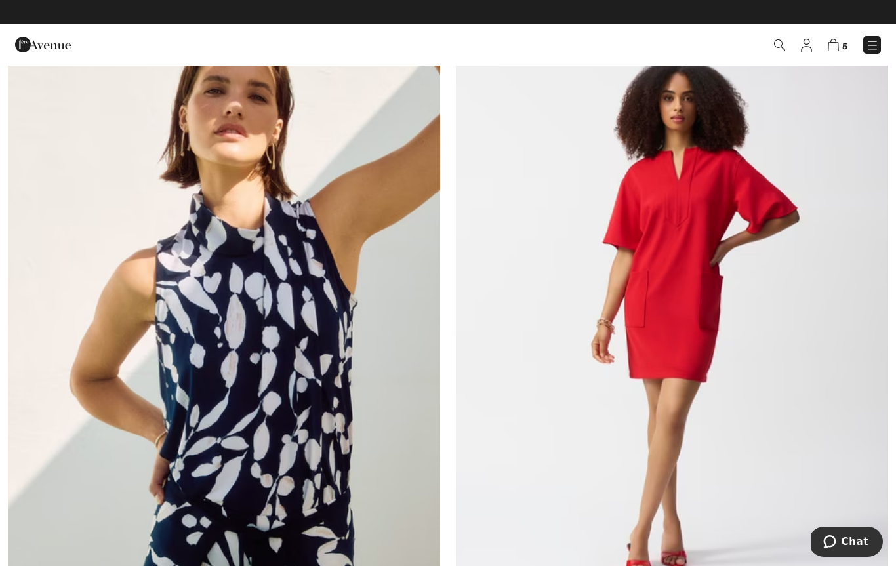
scroll to position [10426, 0]
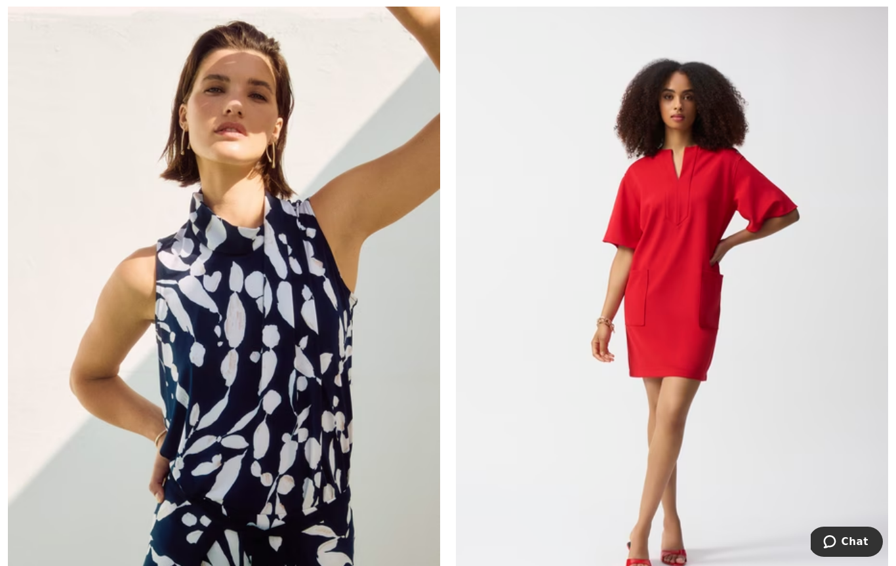
click at [688, 345] on img at bounding box center [672, 315] width 432 height 649
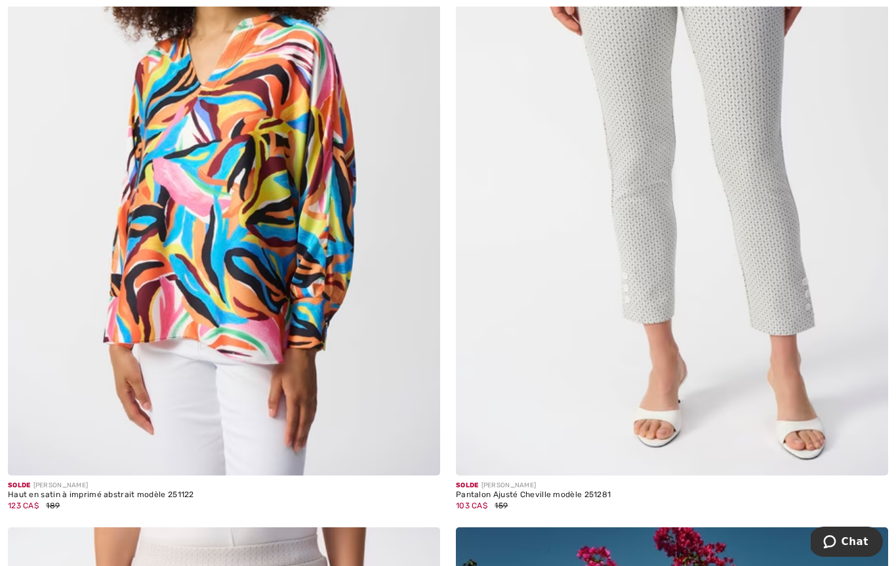
scroll to position [11324, 0]
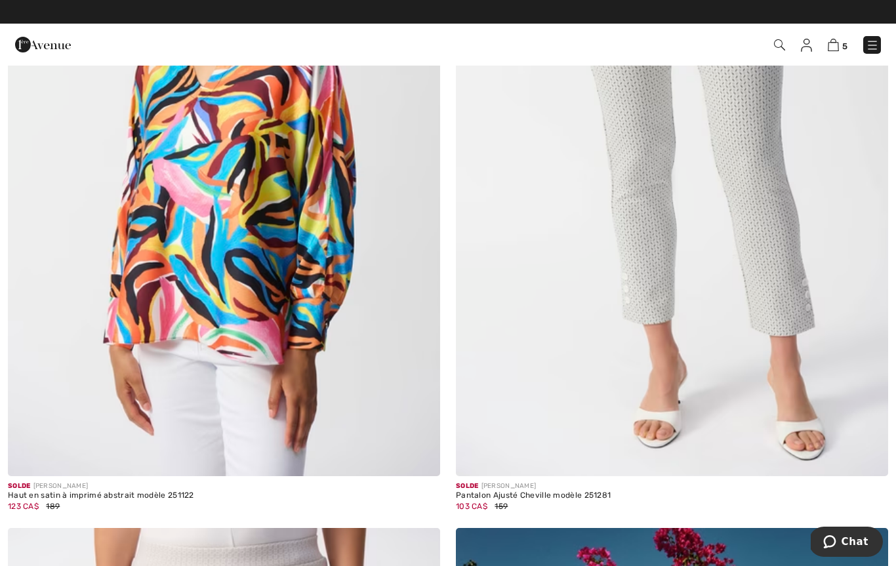
click at [719, 379] on img at bounding box center [672, 152] width 432 height 649
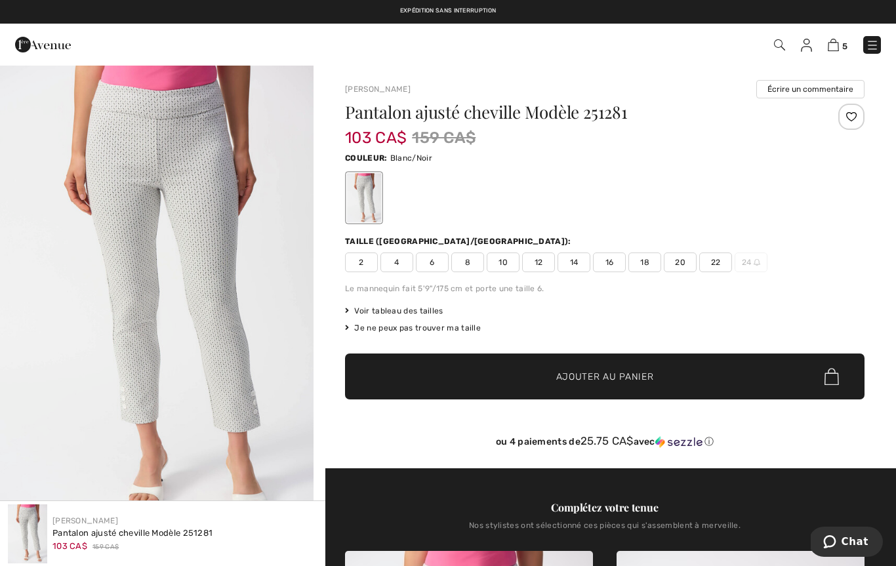
click at [576, 268] on span "14" at bounding box center [573, 262] width 33 height 20
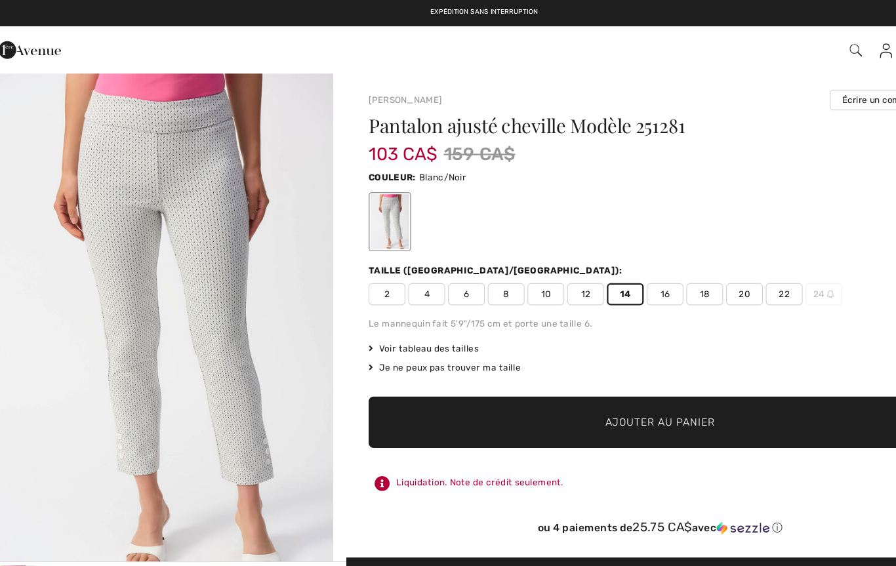
click at [572, 381] on span "Ajouter au panier" at bounding box center [605, 377] width 98 height 14
click at [582, 379] on span "Ajouter au panier" at bounding box center [605, 377] width 98 height 14
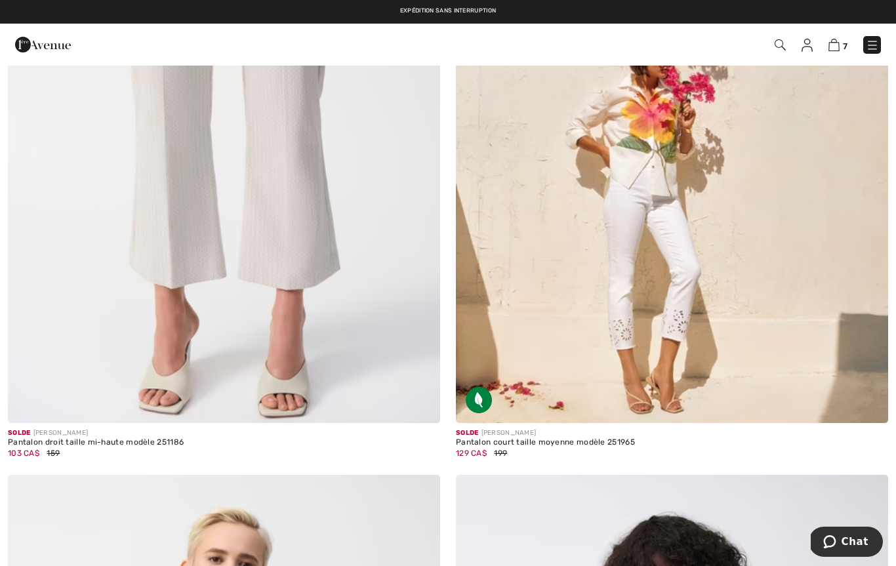
scroll to position [11982, 0]
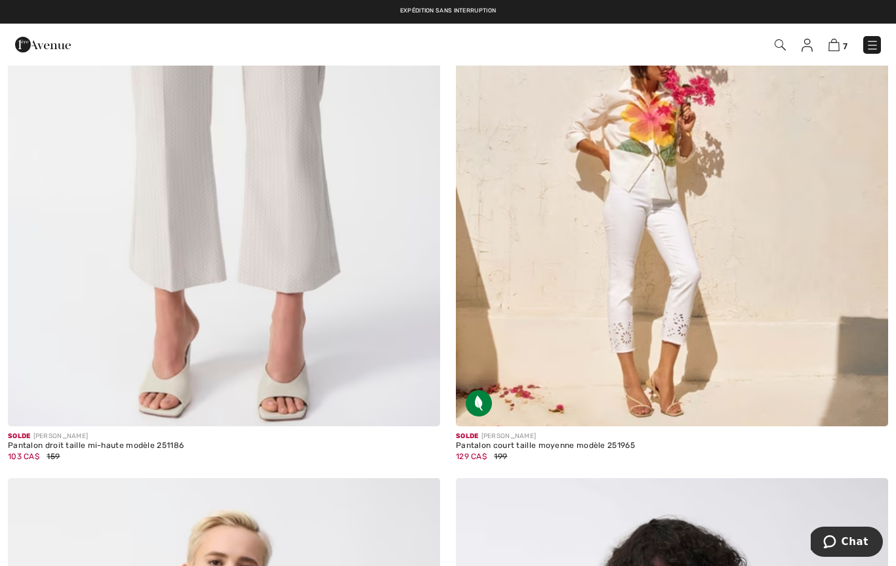
click at [725, 367] on img at bounding box center [672, 102] width 432 height 649
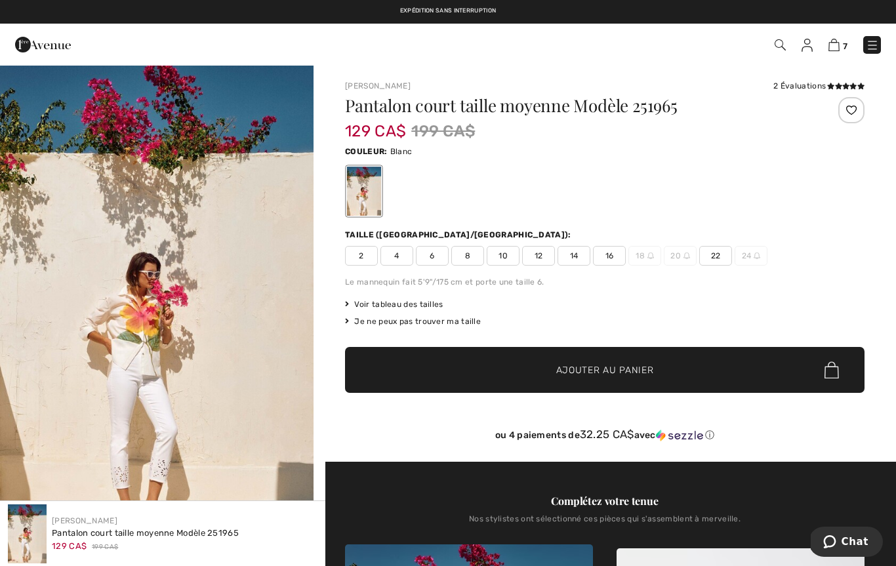
click at [100, 378] on img "1 / 6" at bounding box center [156, 303] width 313 height 479
click at [580, 257] on span "14" at bounding box center [573, 256] width 33 height 20
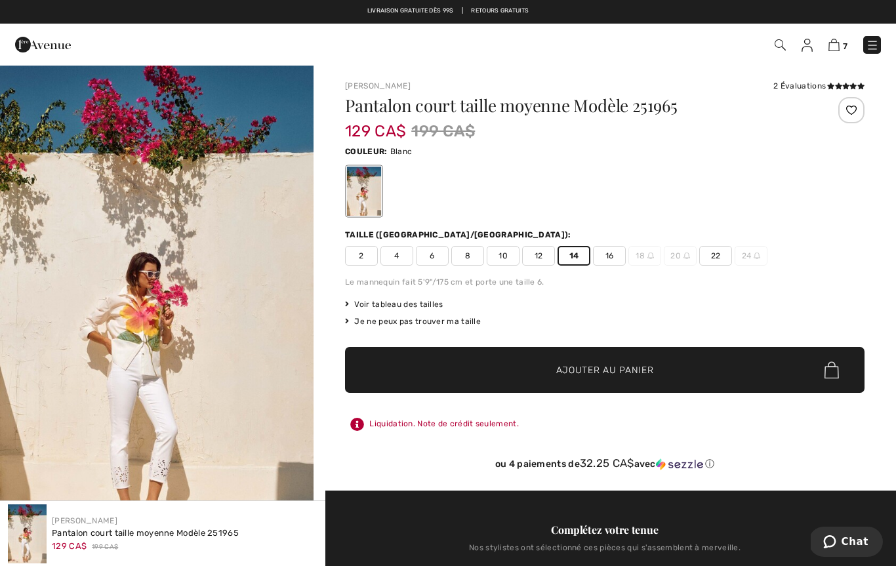
click at [624, 374] on span "Ajouter au panier" at bounding box center [605, 370] width 98 height 14
click at [667, 372] on span "✔ Ajouté au panier Ajouter au panier" at bounding box center [604, 370] width 519 height 46
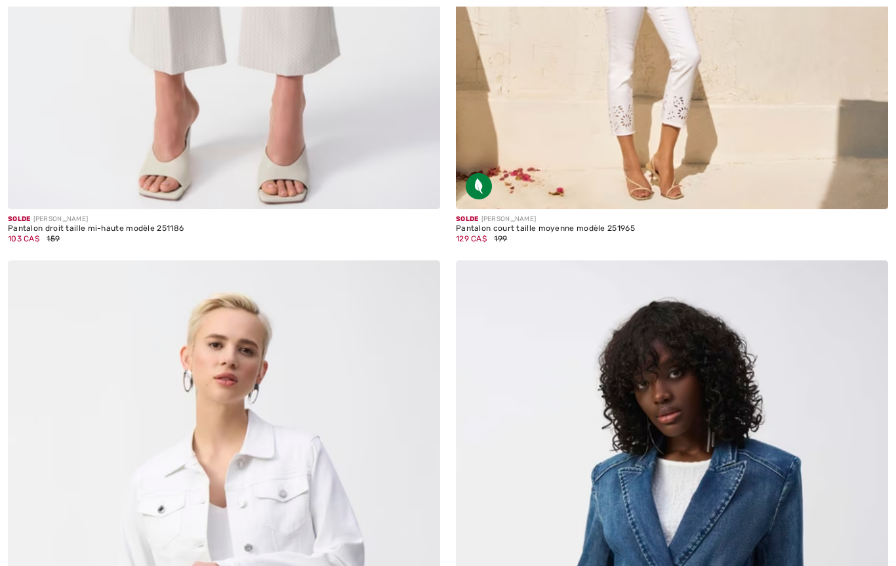
scroll to position [12271, 0]
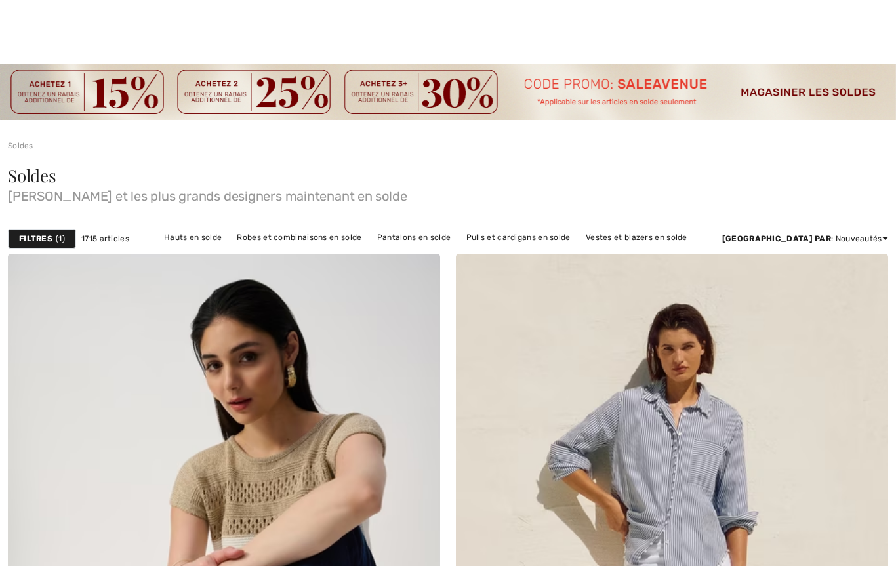
checkbox input "true"
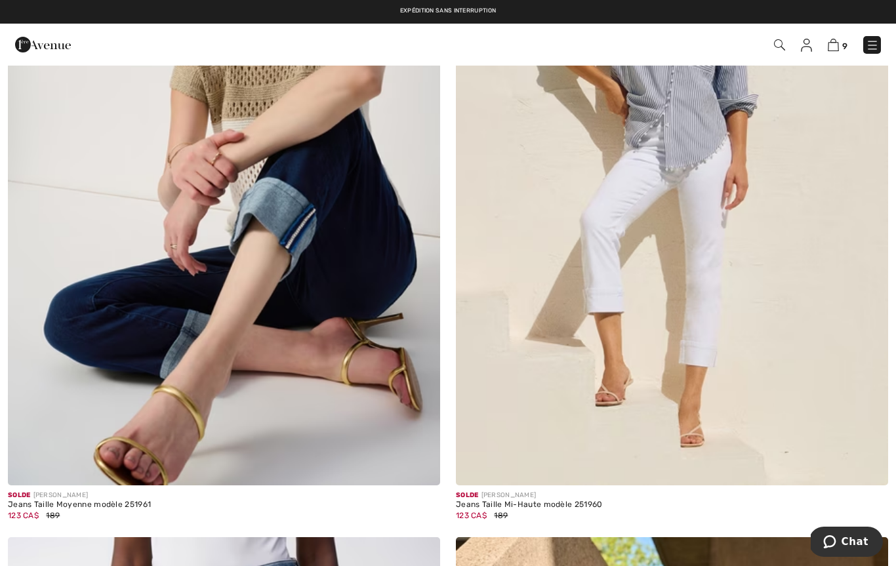
scroll to position [397, 0]
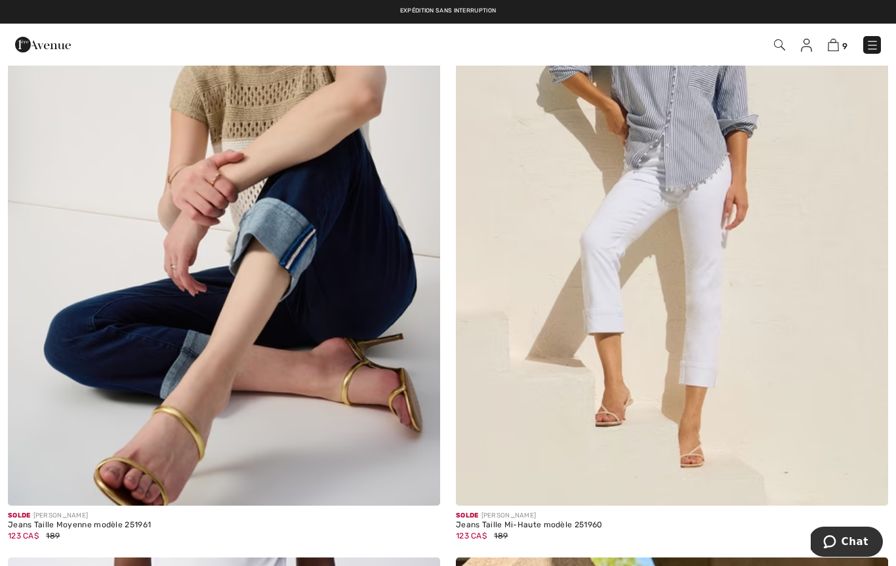
click at [681, 185] on img at bounding box center [672, 181] width 432 height 649
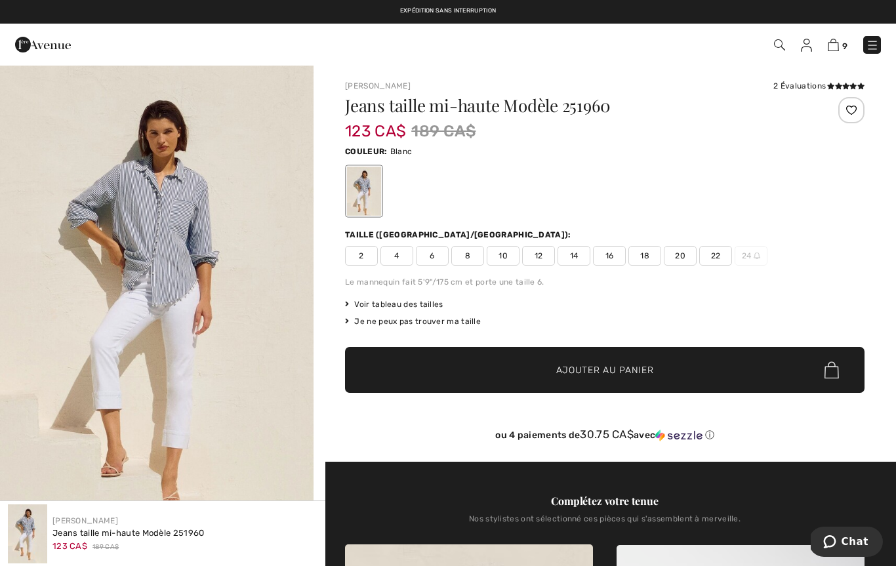
click at [572, 261] on span "14" at bounding box center [573, 256] width 33 height 20
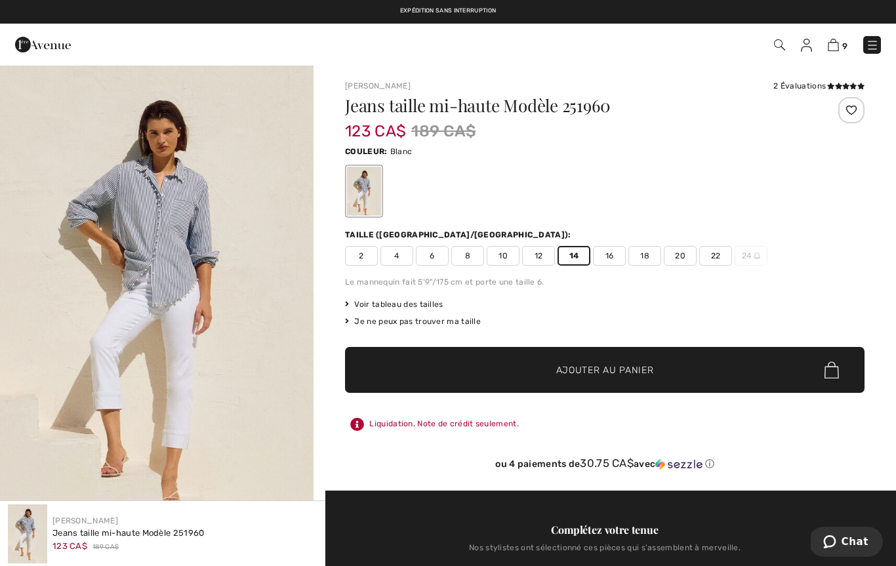
click at [583, 374] on span "Ajouter au panier" at bounding box center [605, 370] width 98 height 14
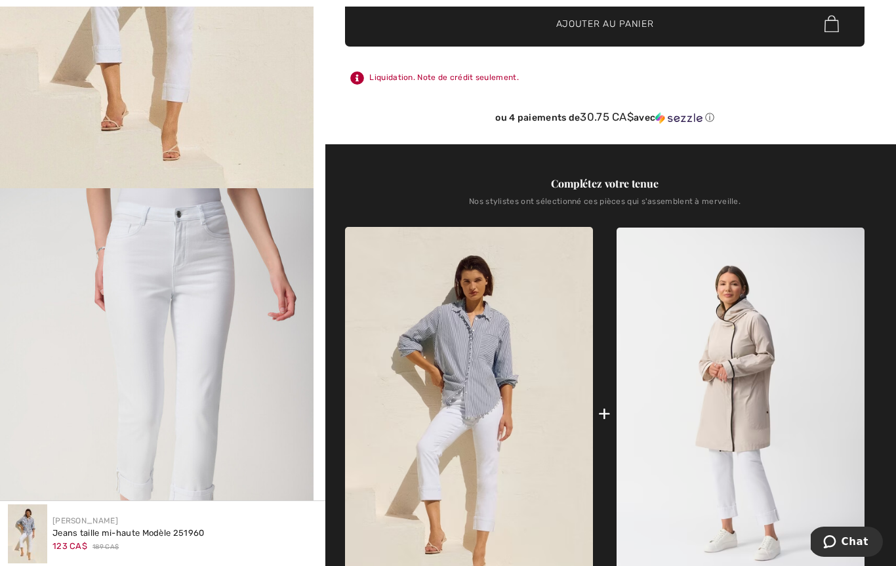
scroll to position [349, 0]
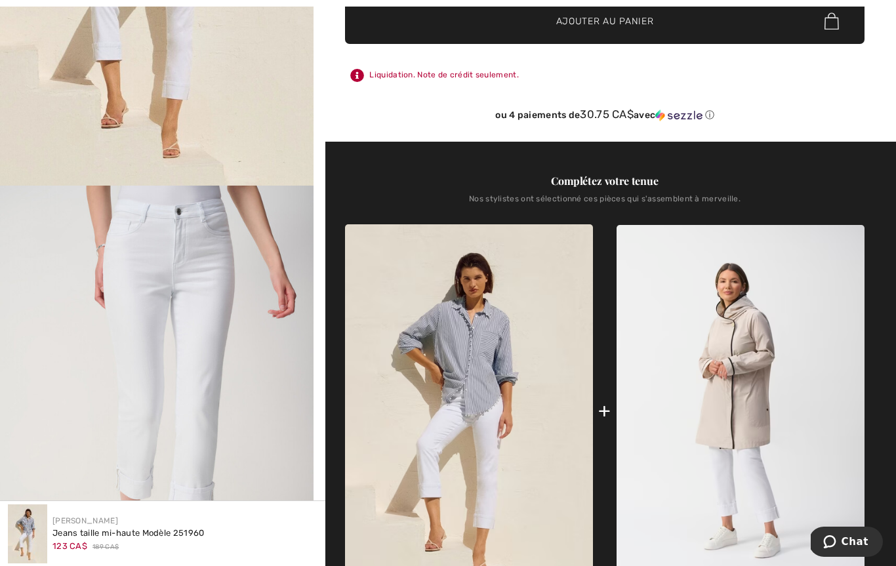
click at [492, 404] on img at bounding box center [469, 410] width 248 height 372
click at [492, 456] on img at bounding box center [469, 410] width 248 height 372
click at [495, 464] on img at bounding box center [469, 410] width 248 height 372
click at [523, 414] on img at bounding box center [469, 410] width 248 height 372
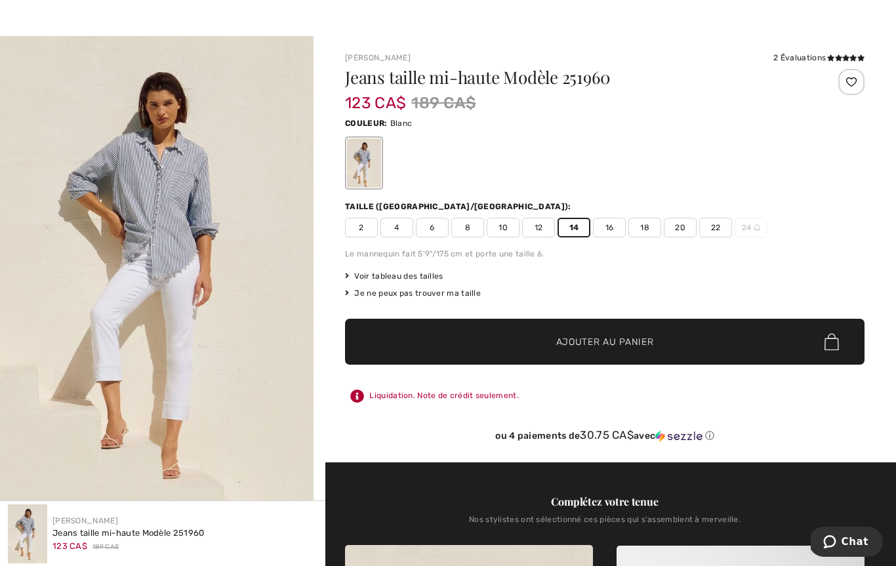
scroll to position [0, 0]
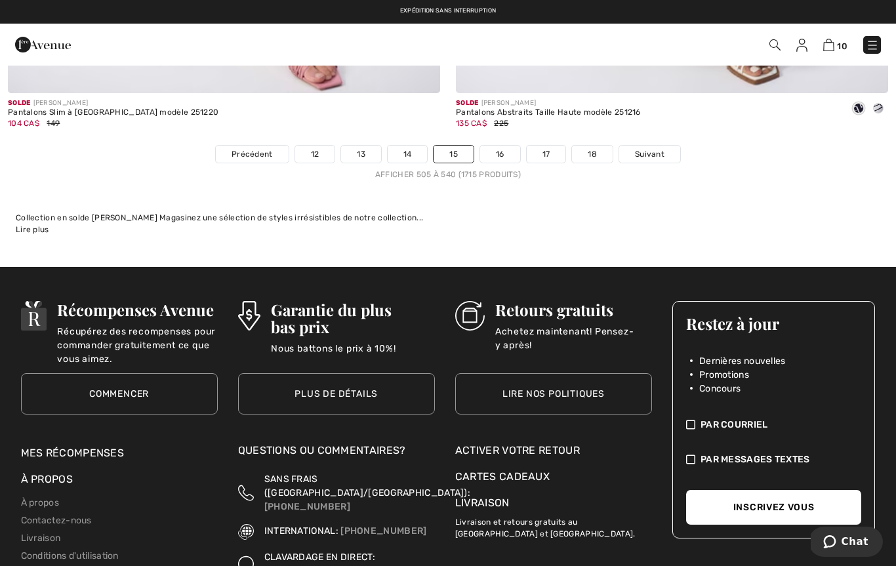
scroll to position [12982, 0]
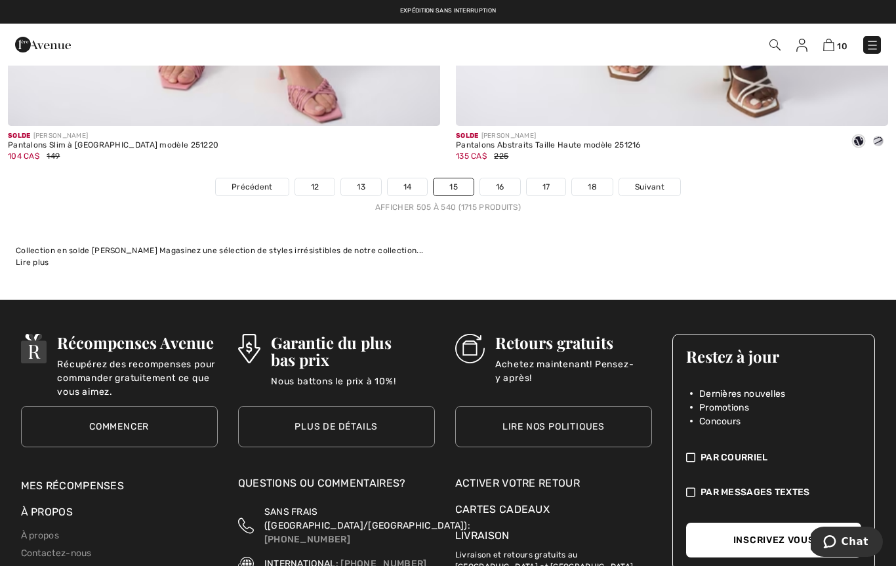
click at [505, 179] on link "16" at bounding box center [500, 186] width 40 height 17
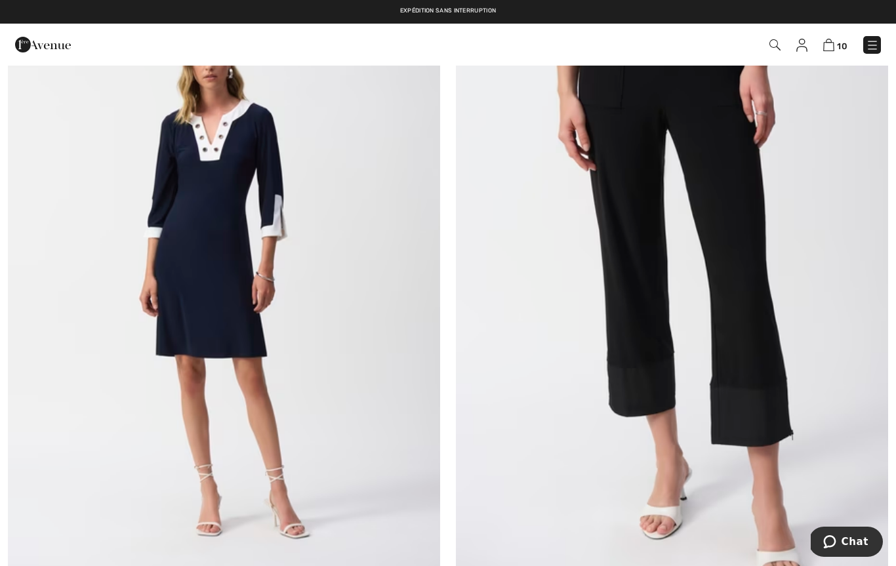
scroll to position [9060, 0]
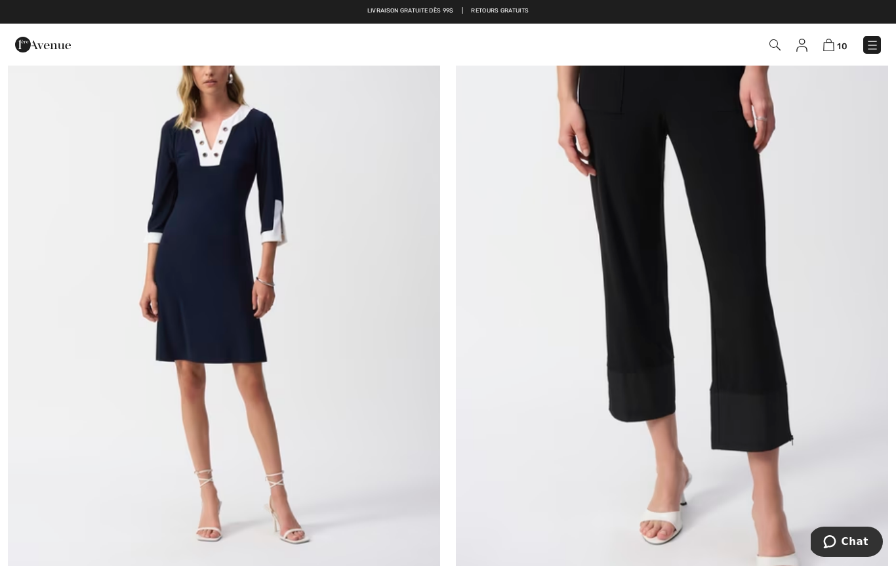
click at [103, 166] on img at bounding box center [224, 282] width 432 height 649
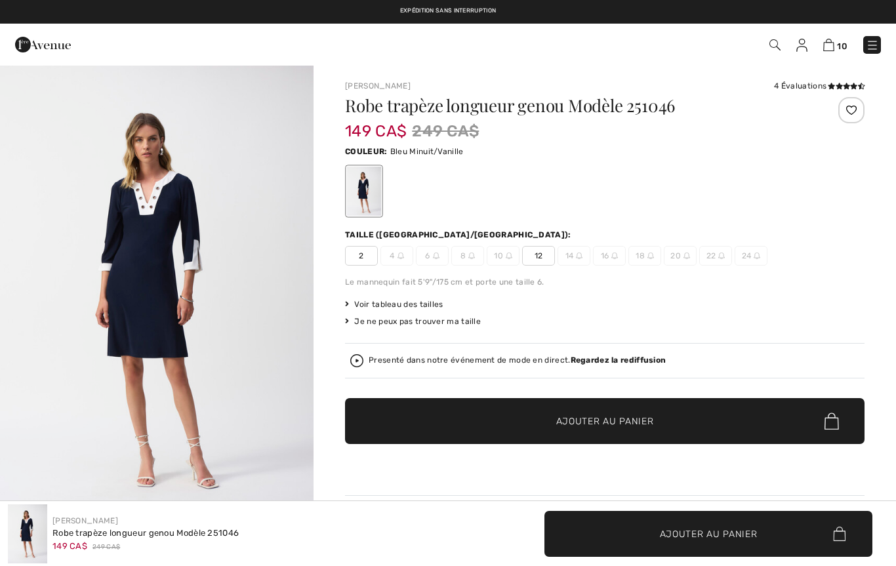
checkbox input "true"
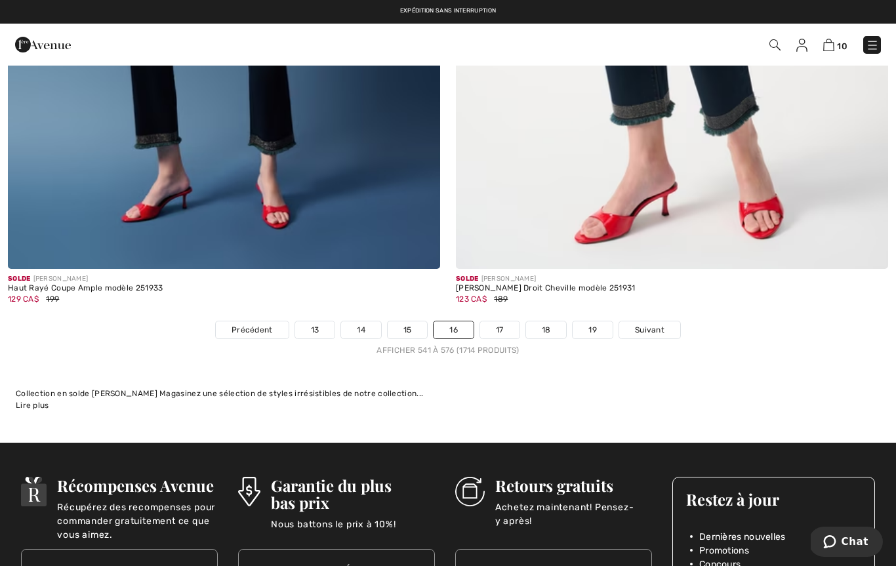
scroll to position [12913, 0]
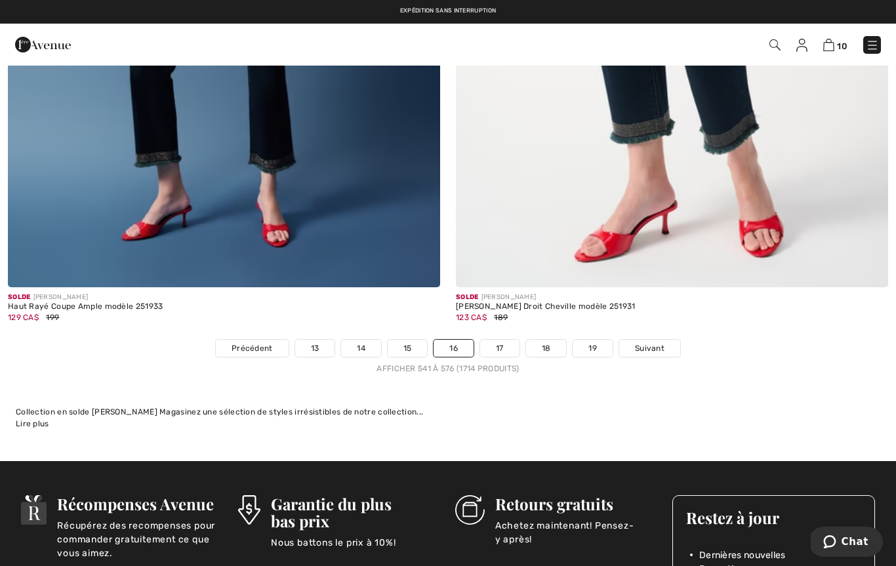
click at [494, 340] on link "17" at bounding box center [499, 348] width 39 height 17
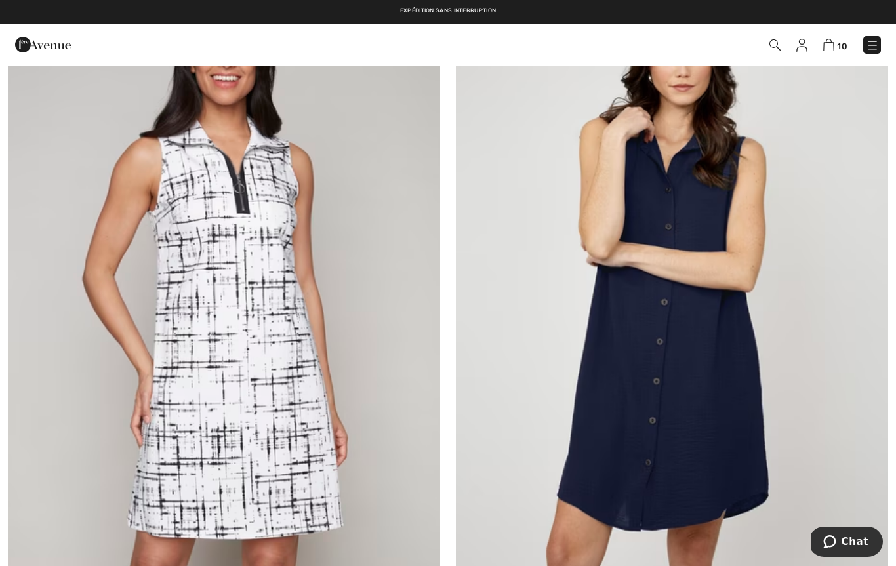
scroll to position [6022, 0]
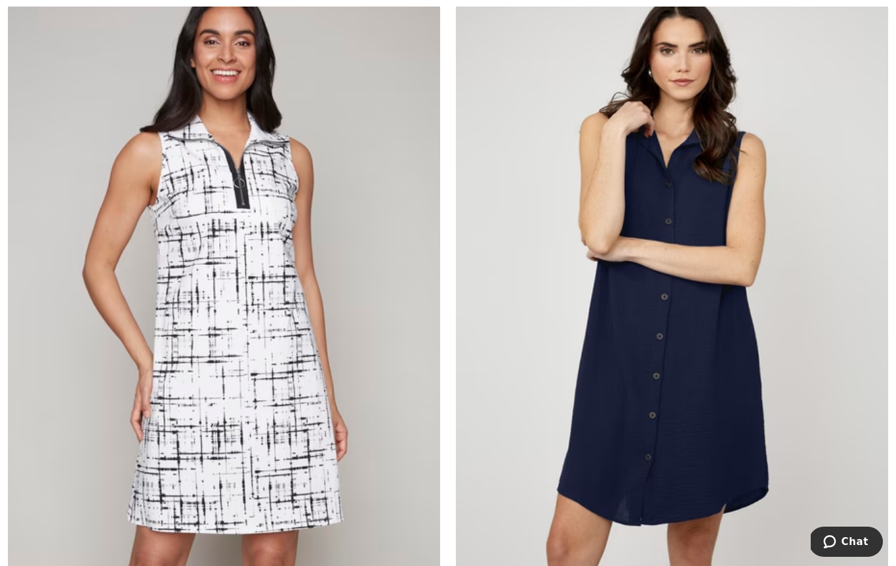
click at [252, 434] on img at bounding box center [224, 292] width 432 height 649
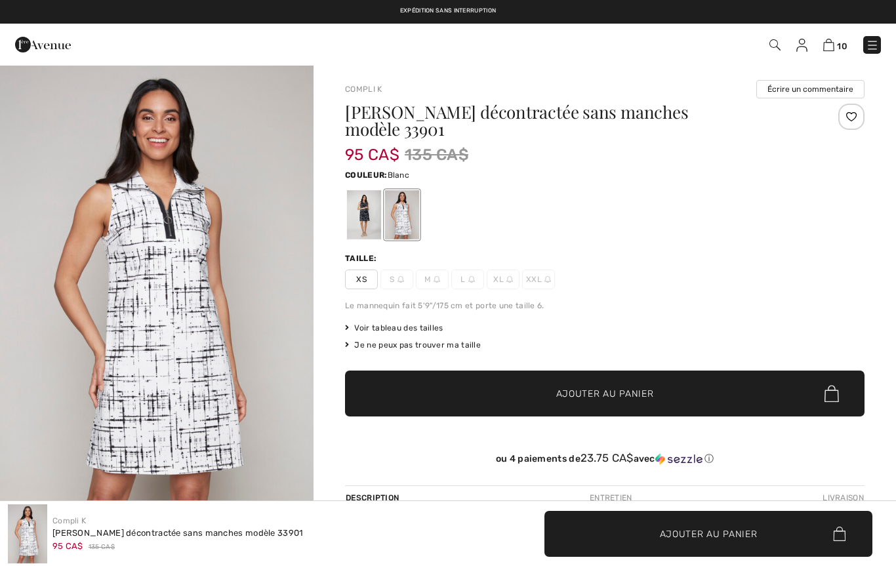
checkbox input "true"
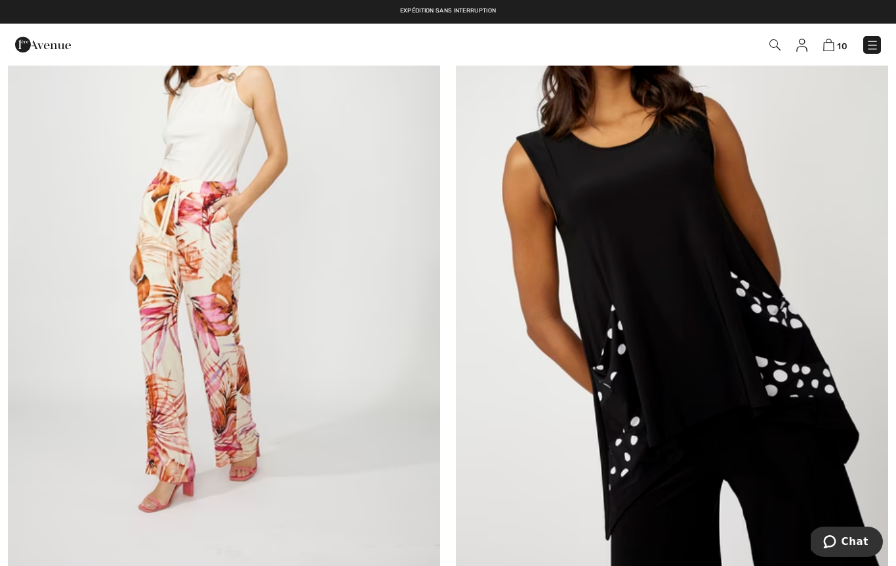
scroll to position [11875, 0]
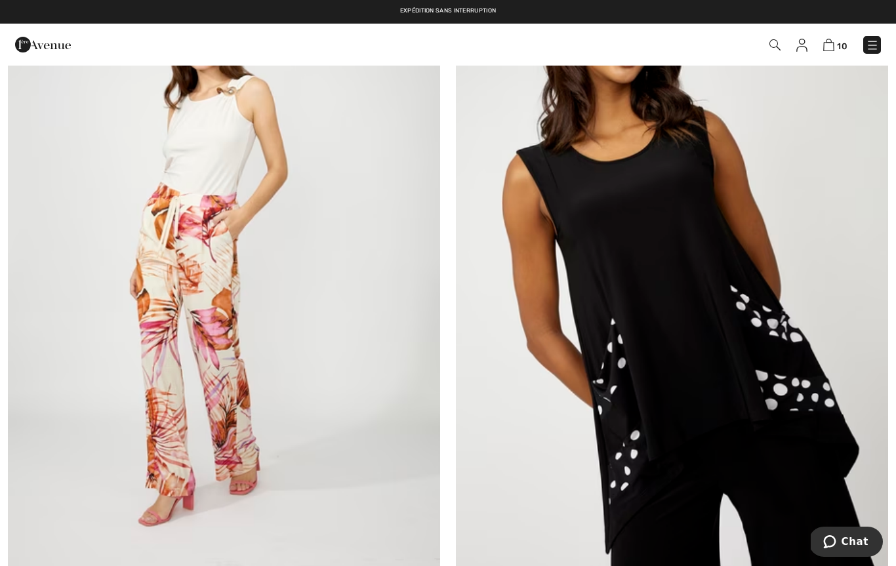
click at [744, 385] on img at bounding box center [672, 266] width 432 height 649
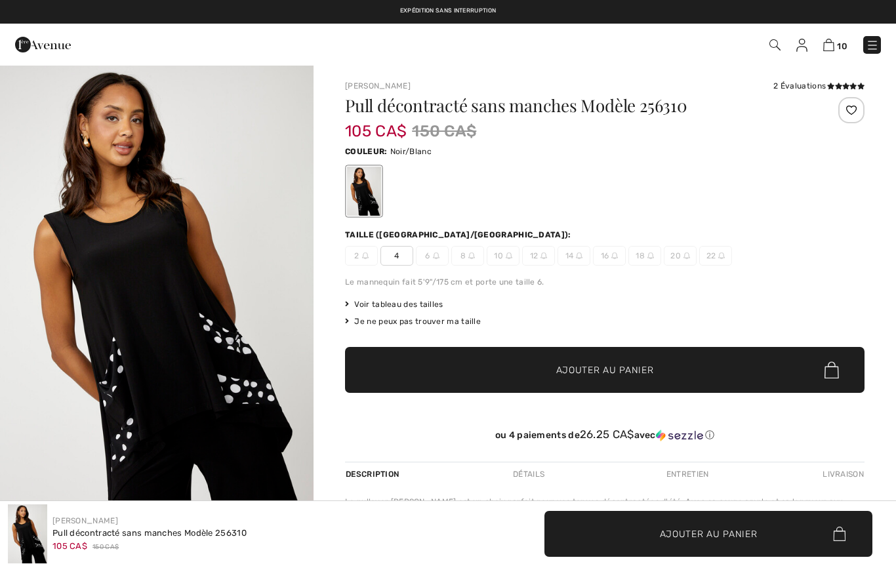
checkbox input "true"
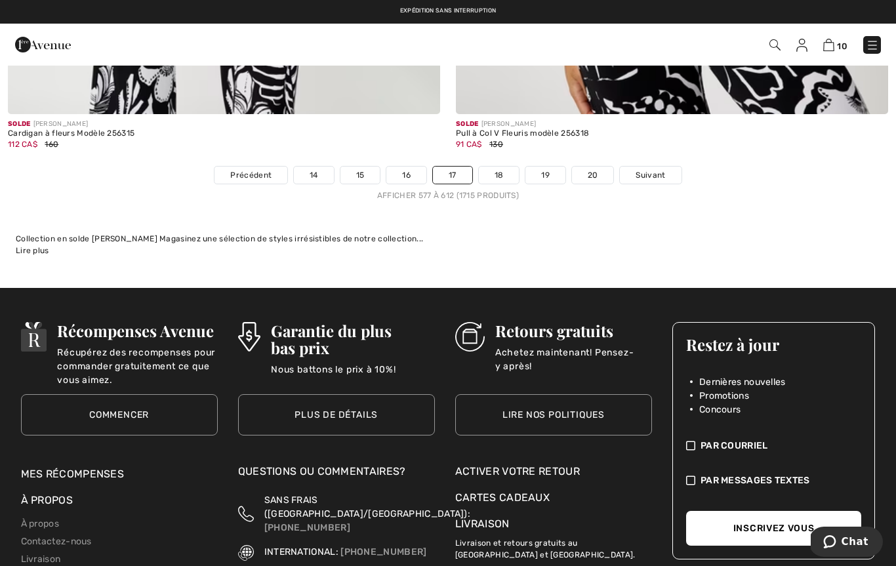
scroll to position [13085, 0]
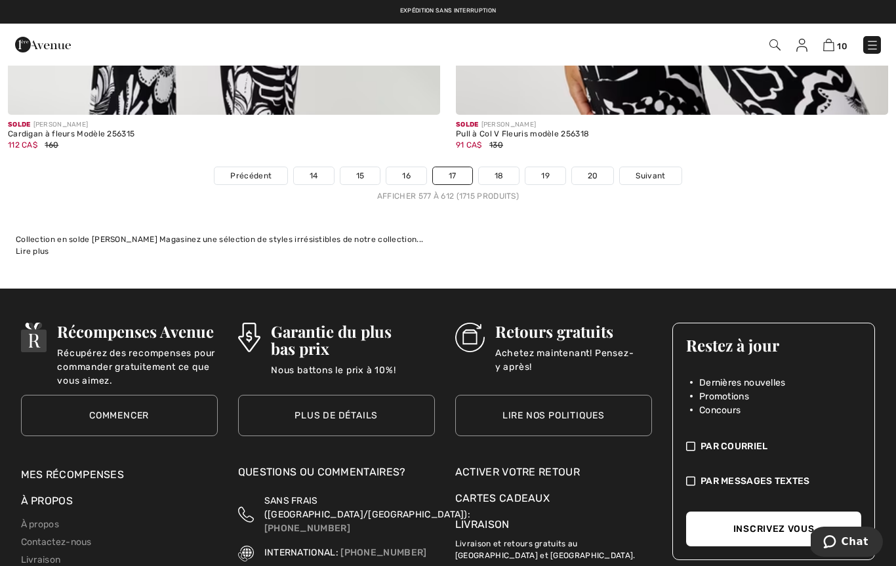
click at [501, 173] on link "18" at bounding box center [499, 175] width 41 height 17
click at [503, 174] on link "18" at bounding box center [499, 175] width 41 height 17
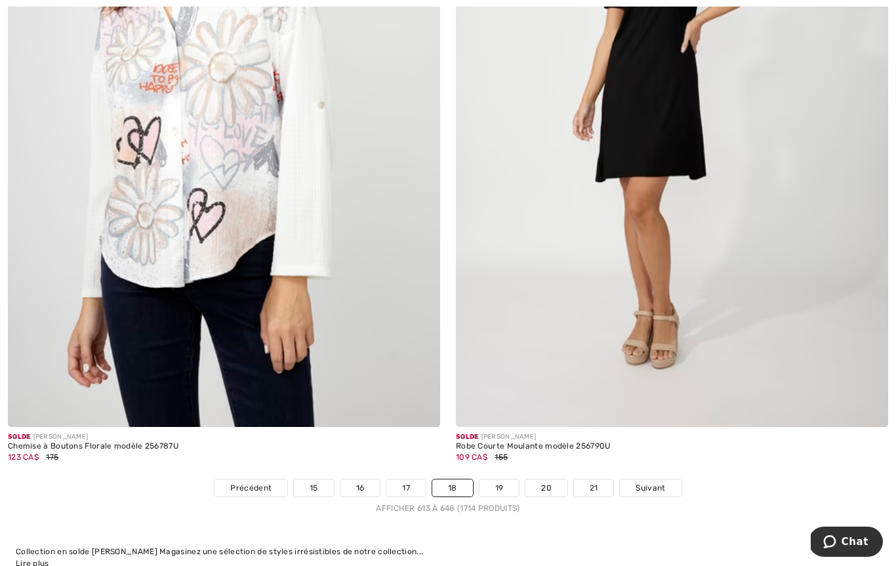
scroll to position [12689, 0]
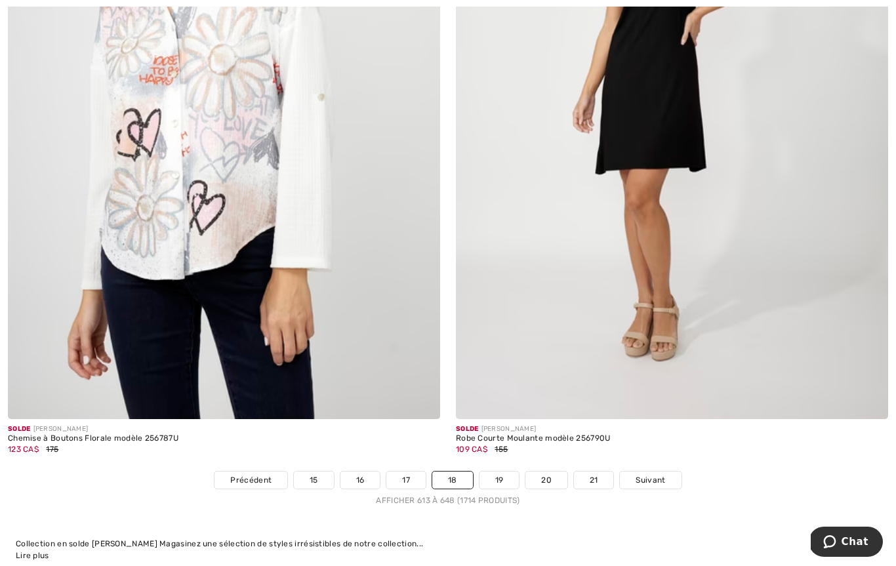
click at [506, 474] on link "19" at bounding box center [499, 480] width 40 height 17
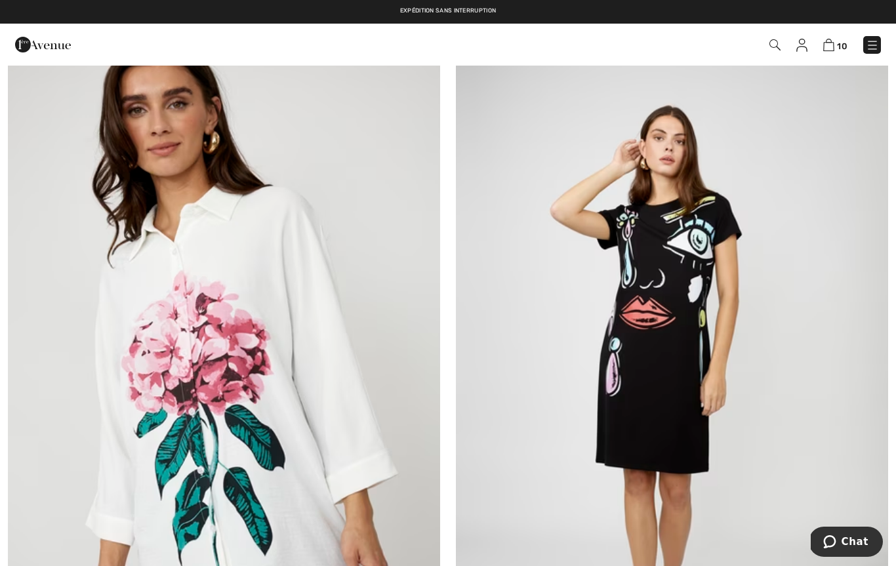
scroll to position [897, 0]
click at [612, 494] on img at bounding box center [672, 381] width 432 height 649
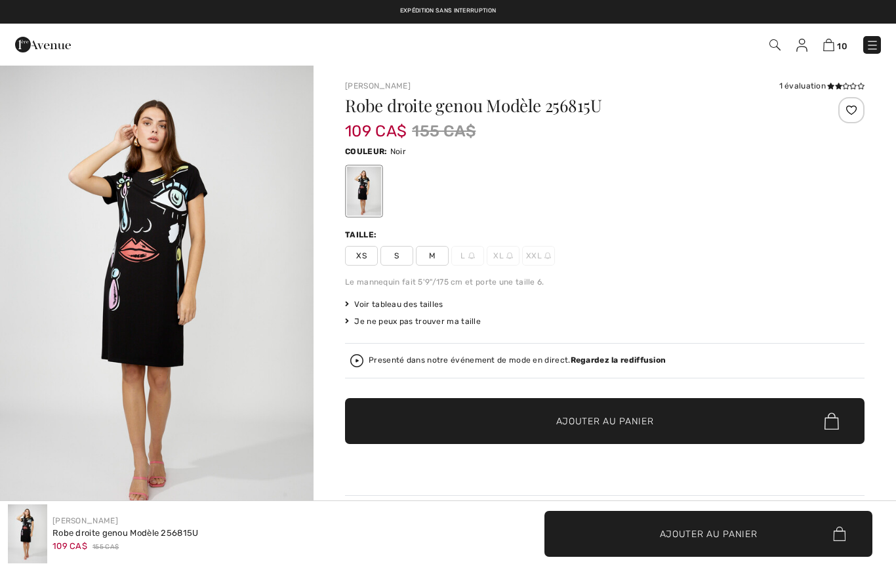
checkbox input "true"
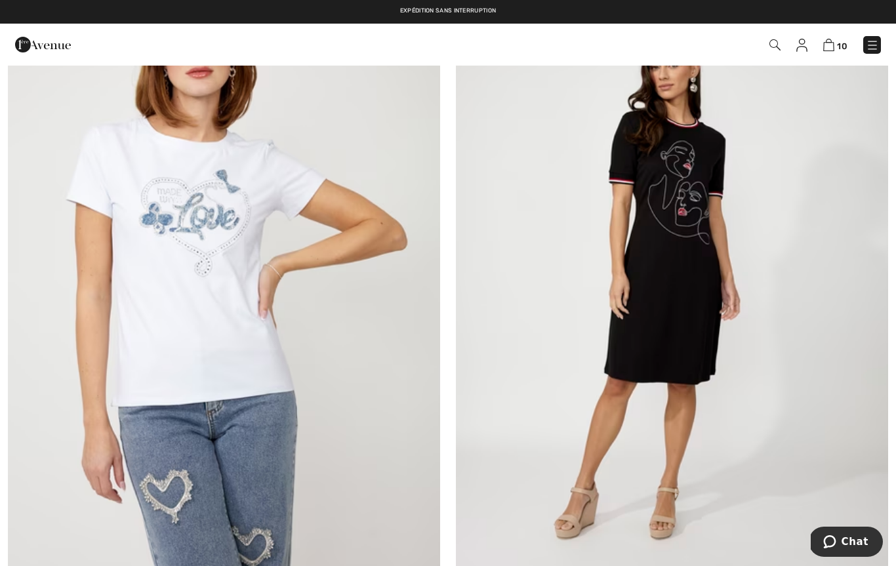
scroll to position [2386, 0]
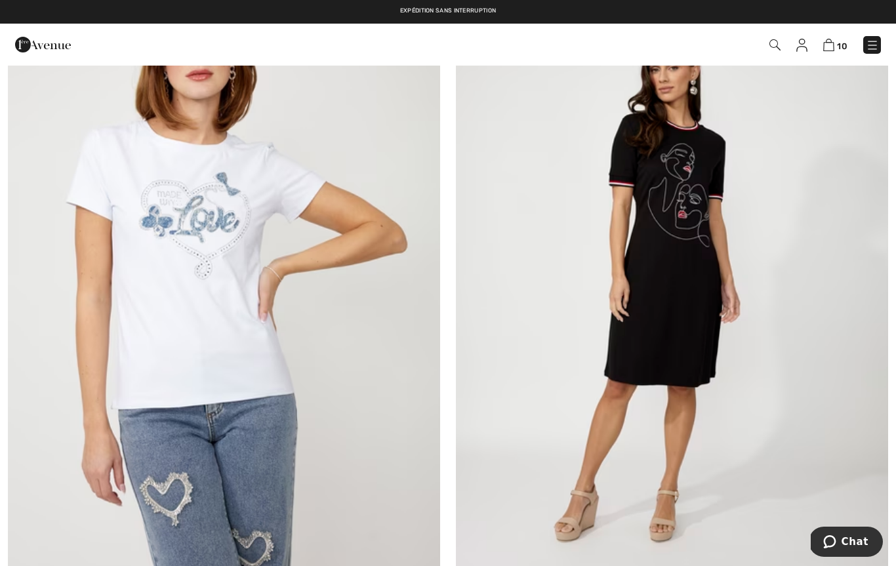
click at [648, 421] on img at bounding box center [672, 291] width 432 height 649
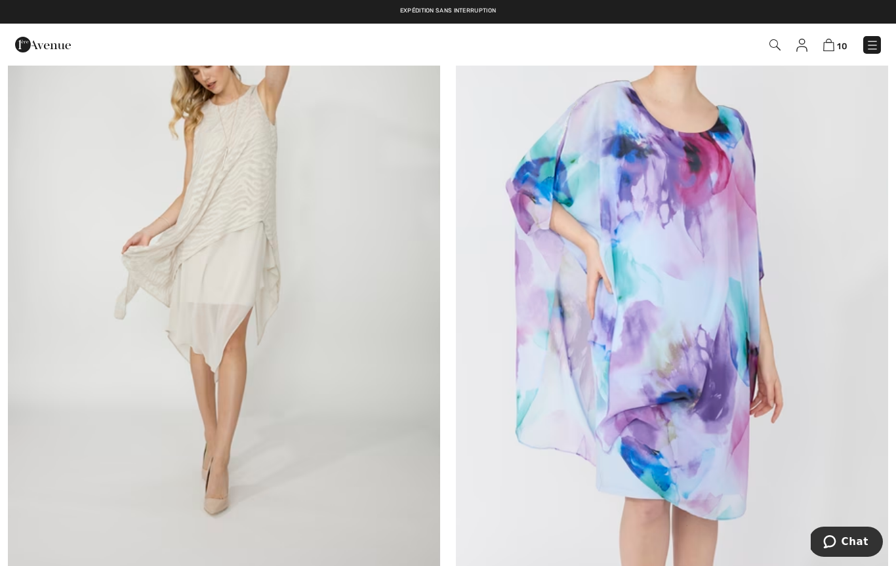
scroll to position [8123, 0]
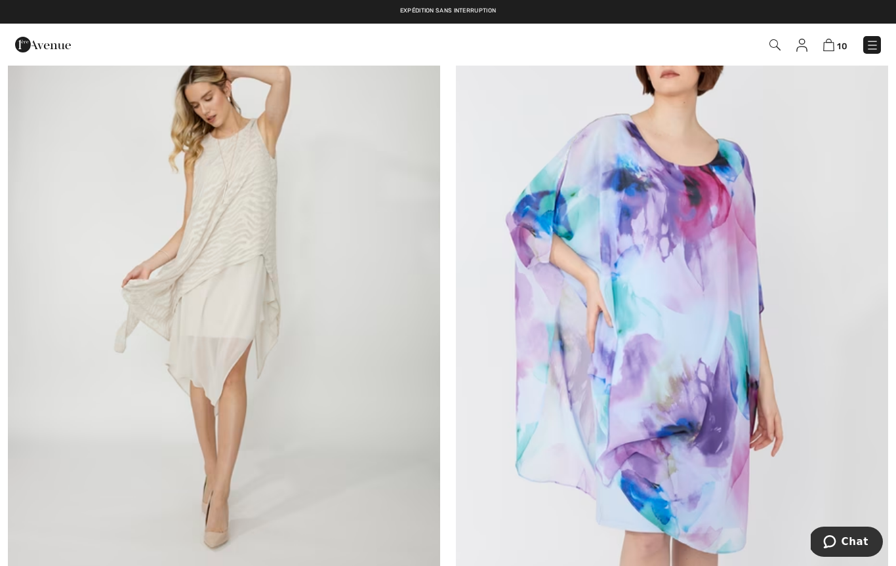
click at [165, 296] on img at bounding box center [224, 291] width 432 height 649
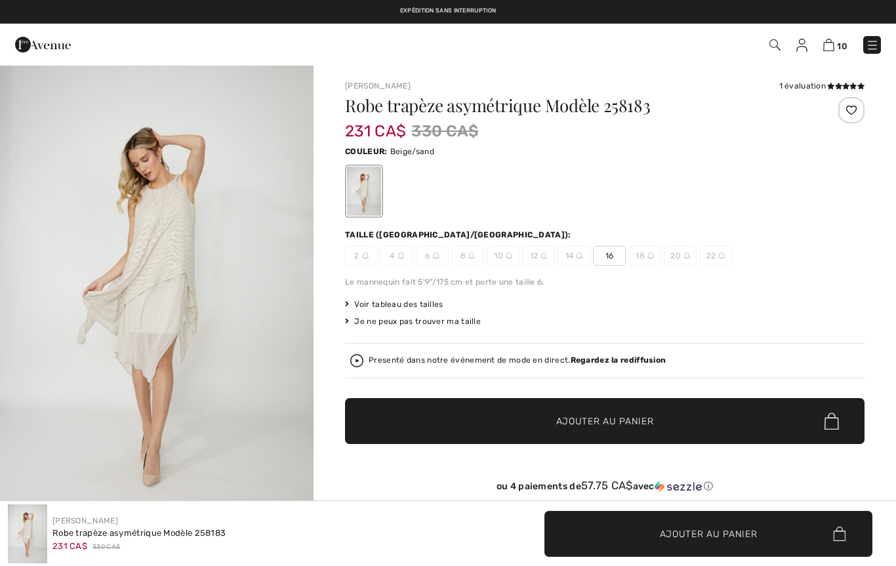
checkbox input "true"
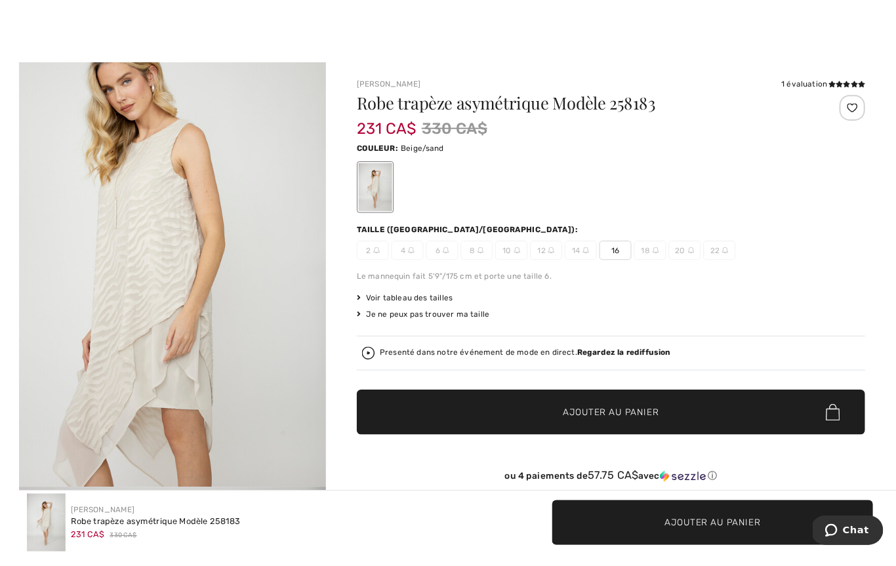
scroll to position [12, 0]
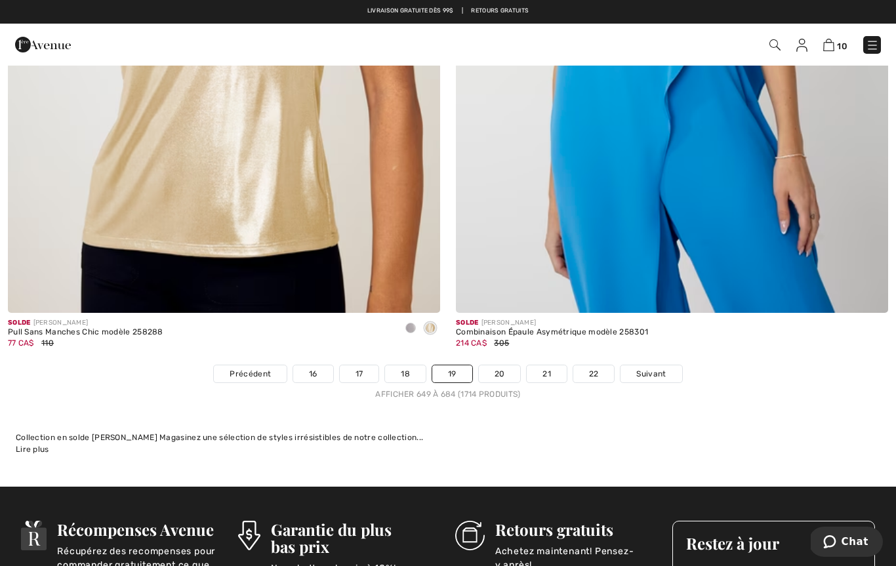
scroll to position [12787, 0]
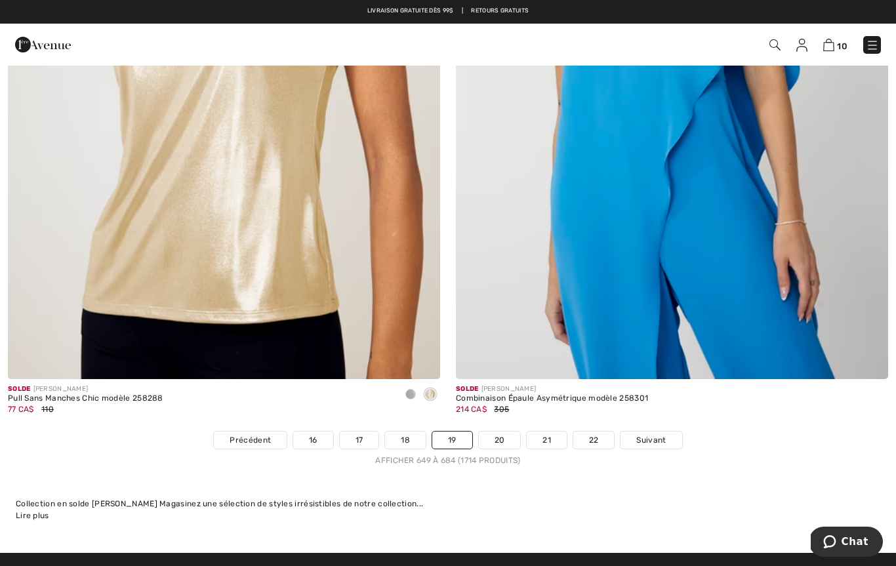
click at [504, 435] on link "20" at bounding box center [500, 440] width 42 height 17
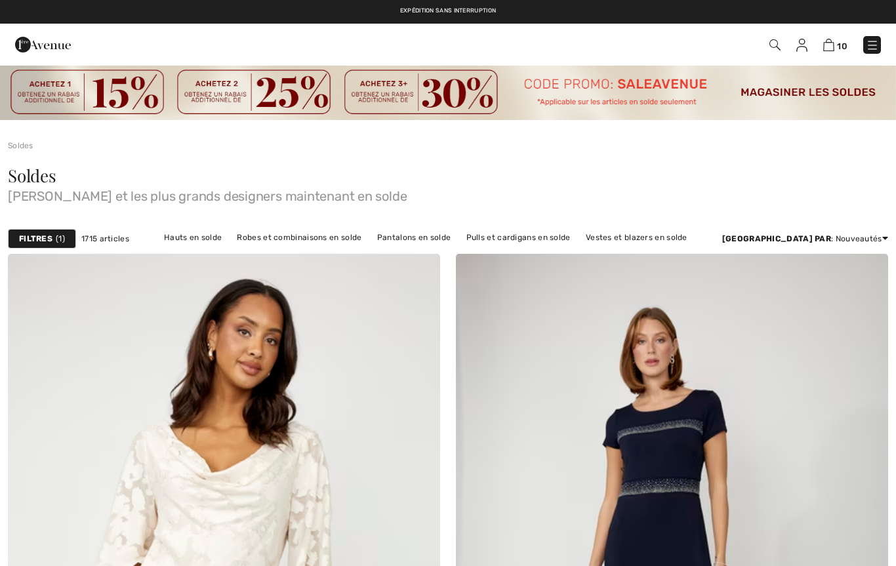
checkbox input "true"
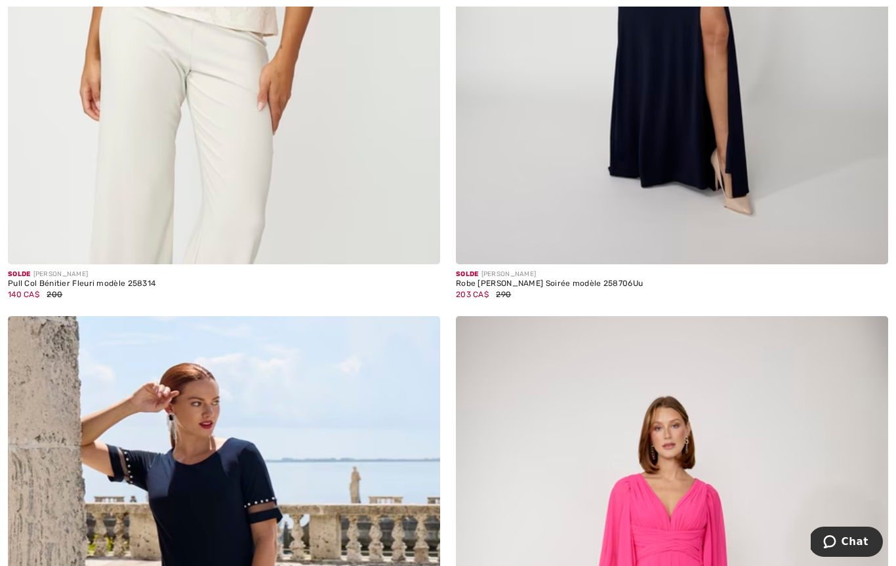
scroll to position [639, 0]
